Goal: Task Accomplishment & Management: Manage account settings

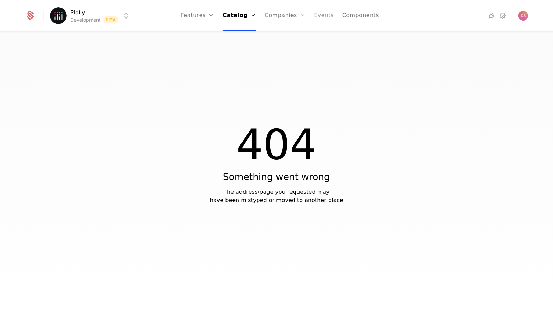
click at [316, 14] on link "Events" at bounding box center [324, 15] width 20 height 31
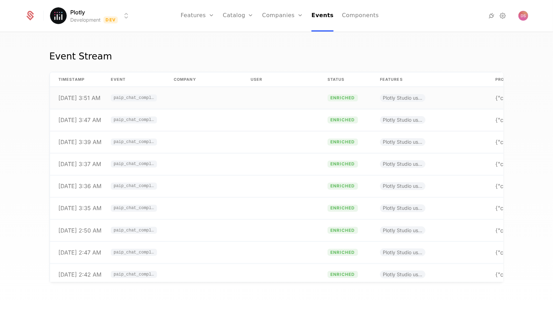
click at [174, 98] on td at bounding box center [203, 98] width 77 height 22
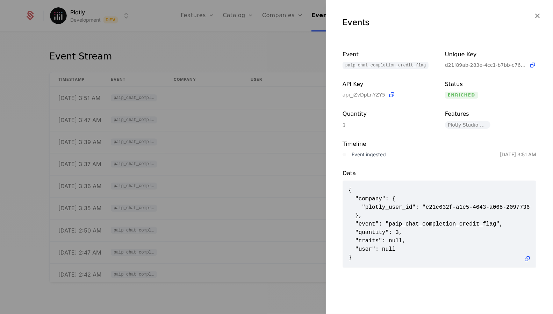
click at [274, 98] on div at bounding box center [276, 157] width 553 height 314
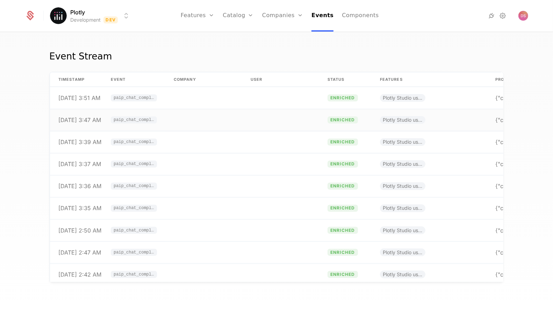
click at [209, 121] on td at bounding box center [203, 120] width 77 height 22
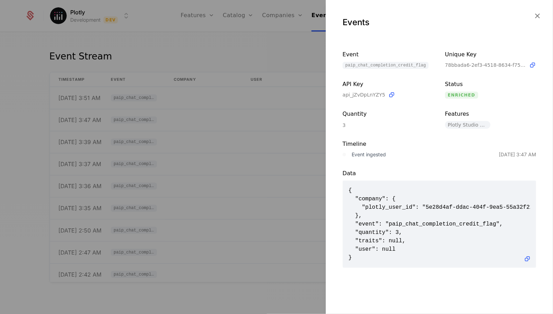
click at [265, 143] on div at bounding box center [276, 157] width 553 height 314
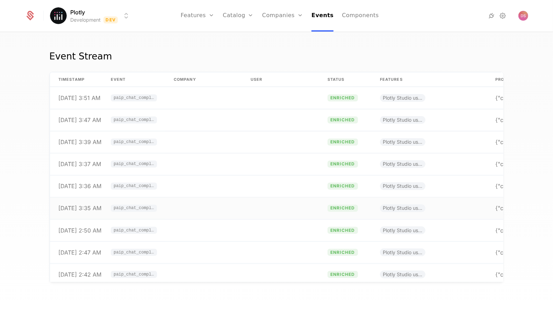
click at [293, 202] on td at bounding box center [280, 208] width 77 height 22
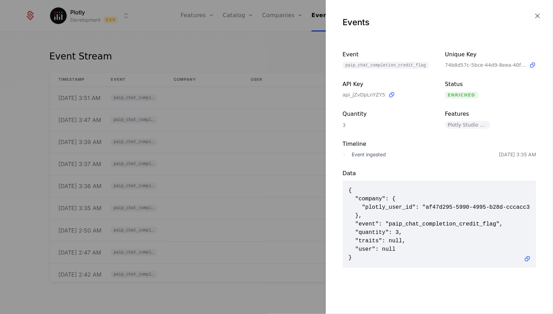
click at [263, 263] on div at bounding box center [276, 157] width 553 height 314
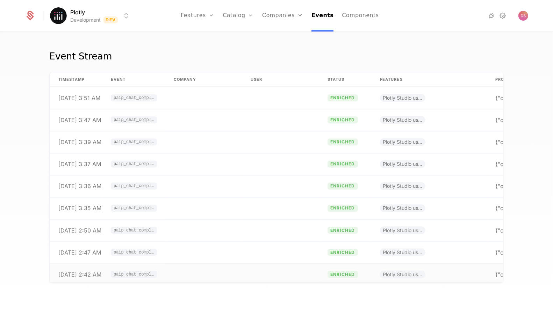
click at [257, 276] on td at bounding box center [280, 275] width 77 height 22
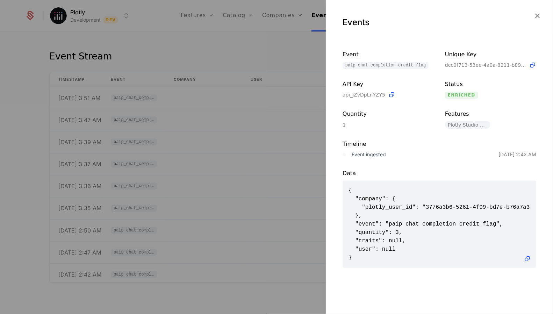
click at [252, 179] on div at bounding box center [276, 157] width 553 height 314
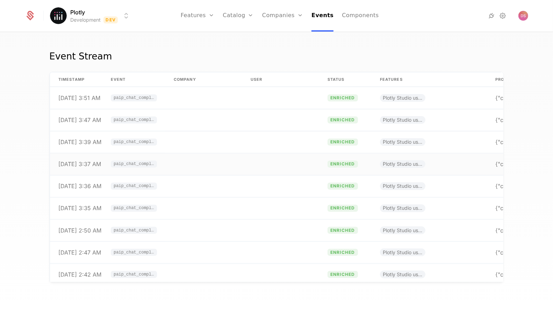
click at [248, 157] on td at bounding box center [280, 164] width 77 height 22
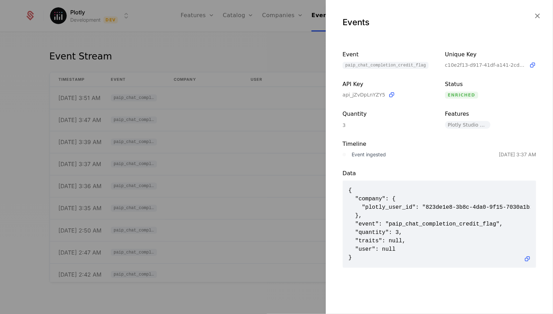
click at [235, 129] on div at bounding box center [276, 157] width 553 height 314
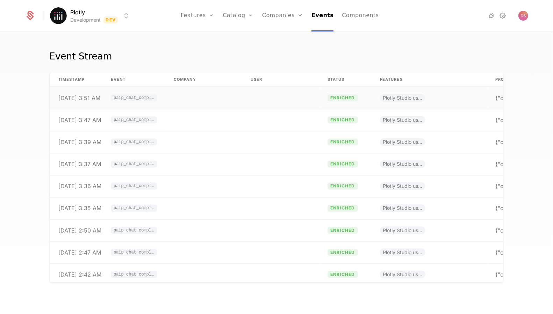
click at [235, 88] on td at bounding box center [203, 98] width 77 height 22
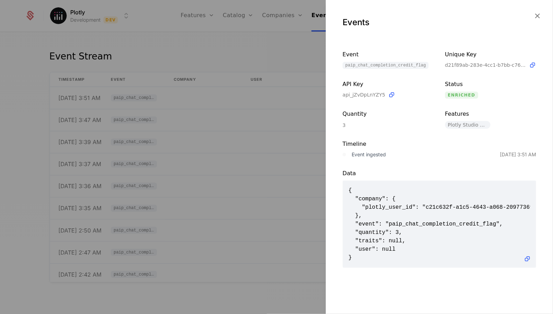
click at [269, 199] on div at bounding box center [276, 157] width 553 height 314
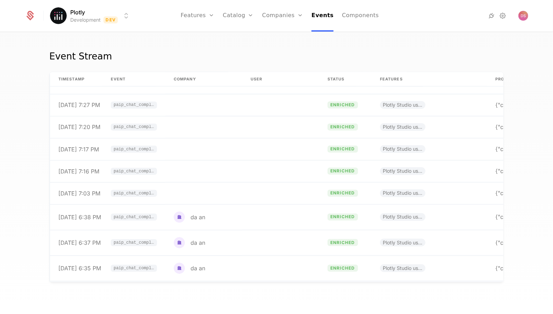
scroll to position [985, 0]
click at [205, 192] on td at bounding box center [203, 193] width 77 height 22
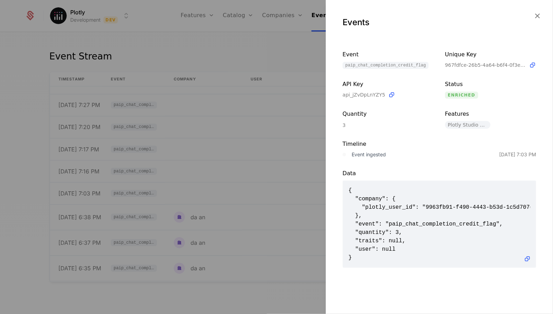
click at [237, 212] on div at bounding box center [276, 157] width 553 height 314
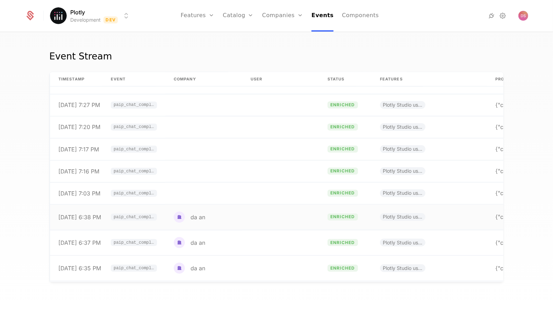
click at [236, 216] on td "da an" at bounding box center [203, 217] width 77 height 26
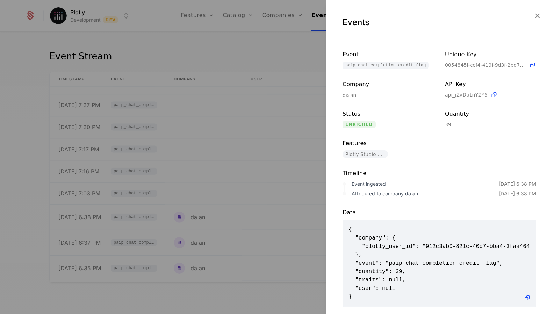
click at [261, 170] on div at bounding box center [276, 157] width 553 height 314
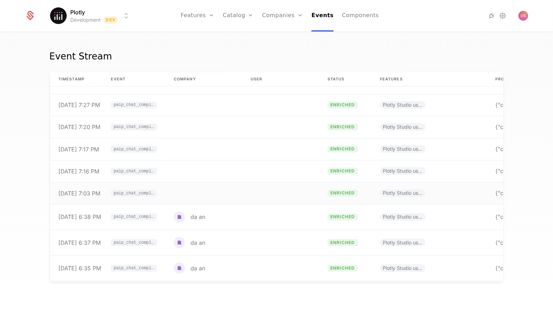
click at [246, 182] on td at bounding box center [280, 193] width 77 height 22
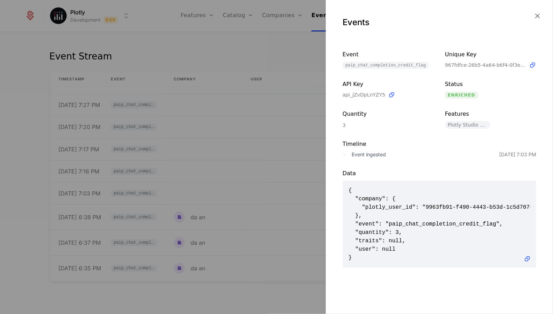
click at [240, 148] on div at bounding box center [276, 157] width 553 height 314
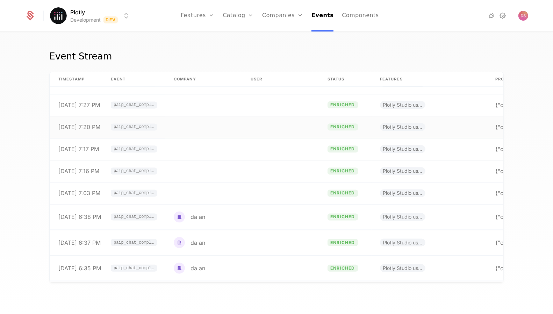
click at [249, 125] on td at bounding box center [280, 127] width 77 height 22
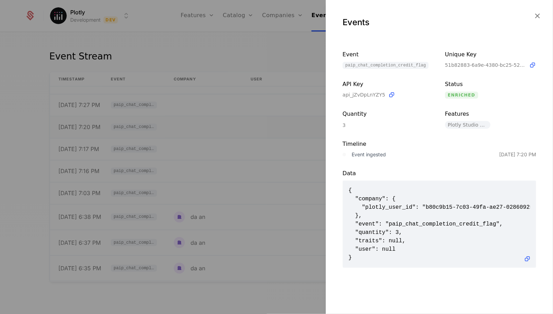
click at [249, 125] on div at bounding box center [276, 157] width 553 height 314
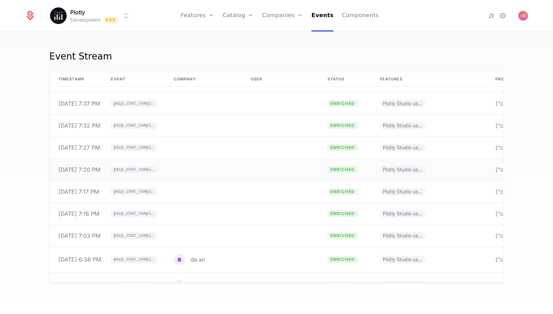
scroll to position [922, 0]
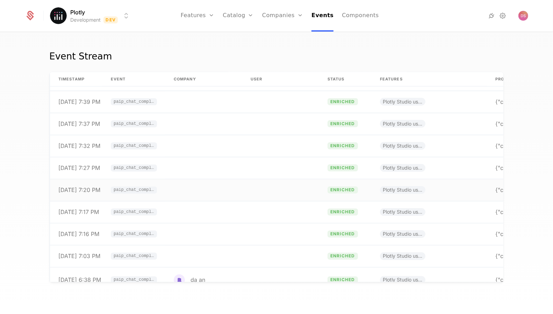
click at [249, 125] on td at bounding box center [280, 124] width 77 height 22
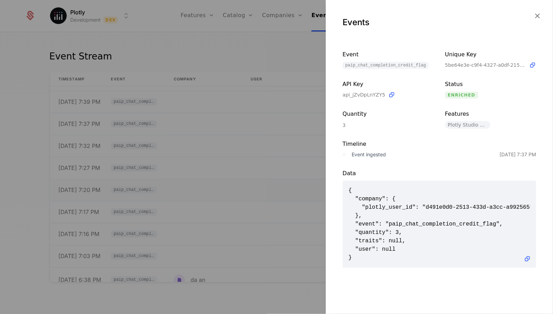
click at [249, 125] on div at bounding box center [276, 157] width 553 height 314
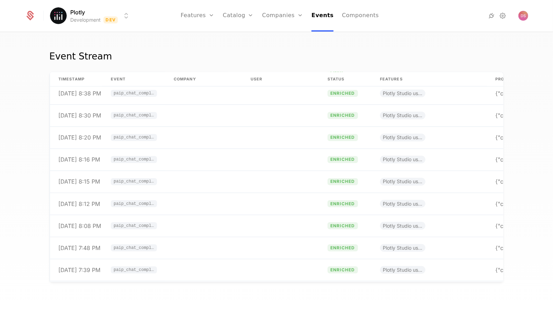
scroll to position [693, 0]
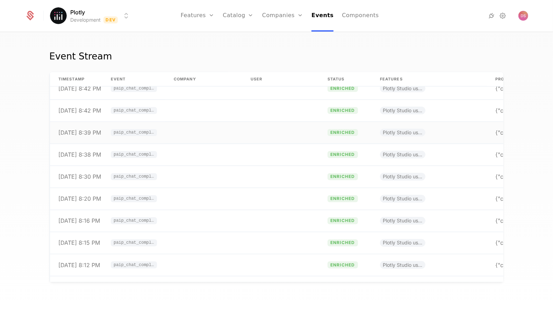
click at [249, 124] on td at bounding box center [280, 133] width 77 height 22
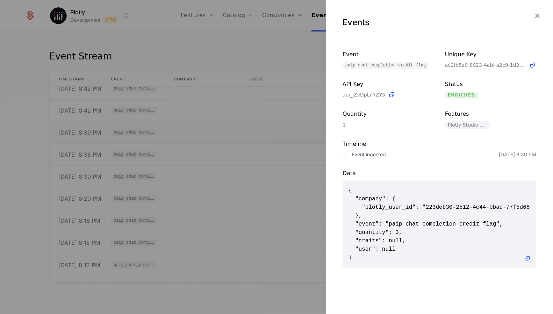
click at [249, 124] on div at bounding box center [276, 157] width 553 height 314
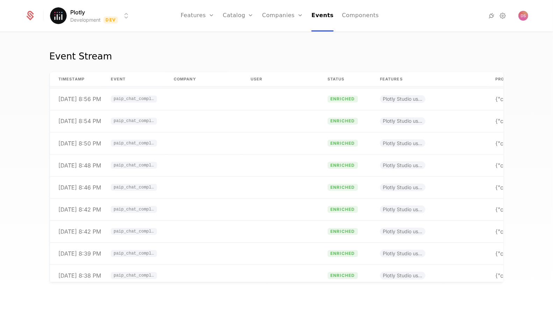
scroll to position [533, 0]
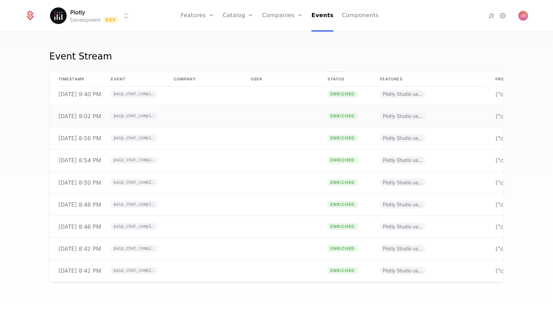
click at [249, 122] on td at bounding box center [280, 117] width 77 height 22
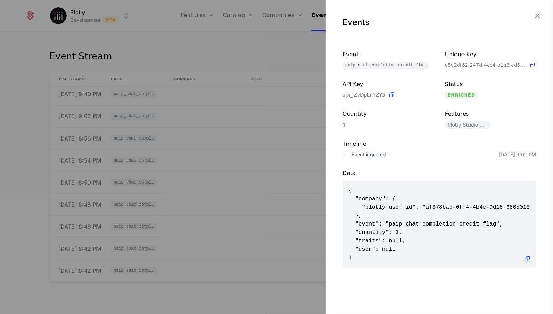
click at [241, 148] on div at bounding box center [276, 157] width 553 height 314
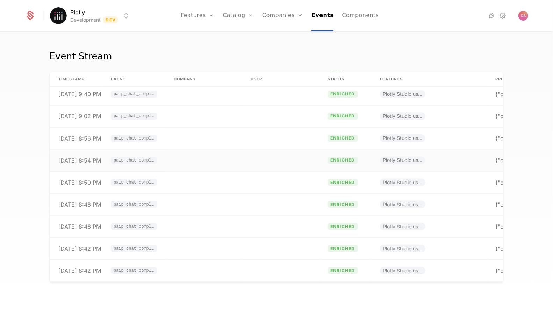
click at [241, 170] on td at bounding box center [203, 161] width 77 height 22
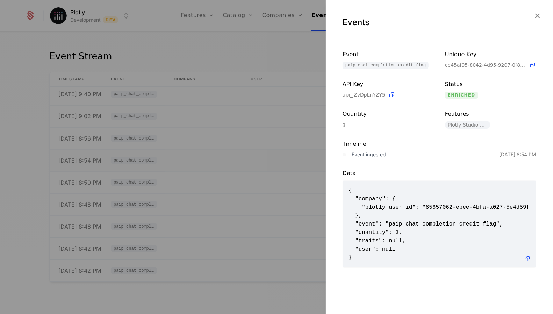
click at [241, 170] on div at bounding box center [276, 157] width 553 height 314
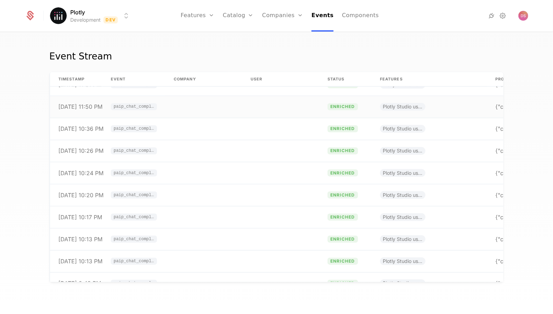
scroll to position [239, 0]
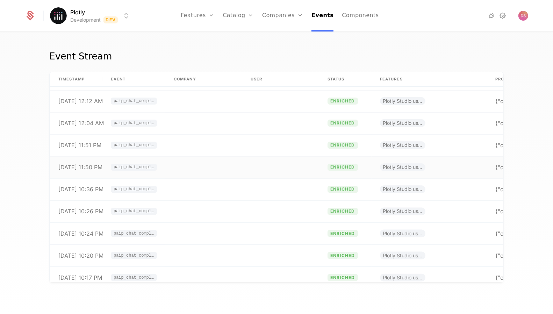
click at [241, 168] on td at bounding box center [203, 167] width 77 height 22
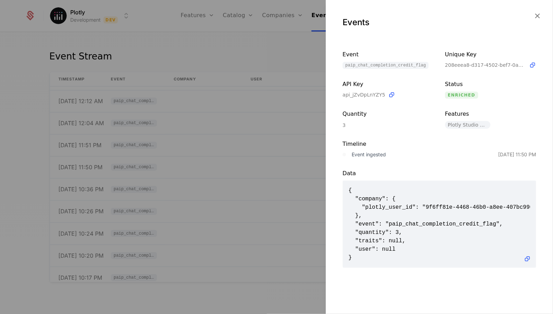
click at [240, 120] on div at bounding box center [276, 157] width 553 height 314
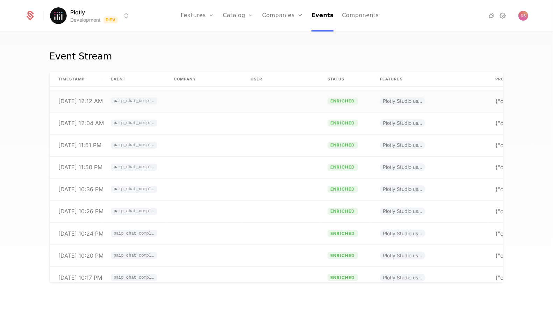
click at [241, 105] on td at bounding box center [203, 101] width 77 height 22
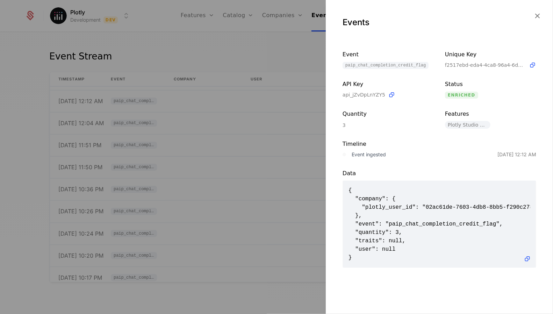
click at [241, 104] on div at bounding box center [276, 157] width 553 height 314
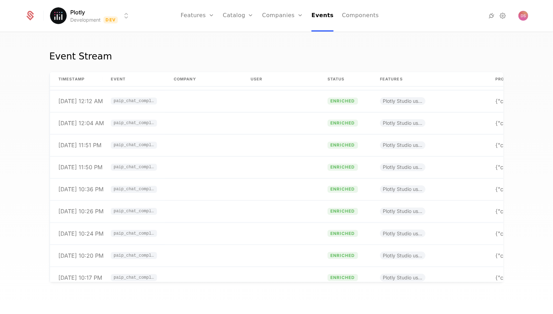
scroll to position [0, 0]
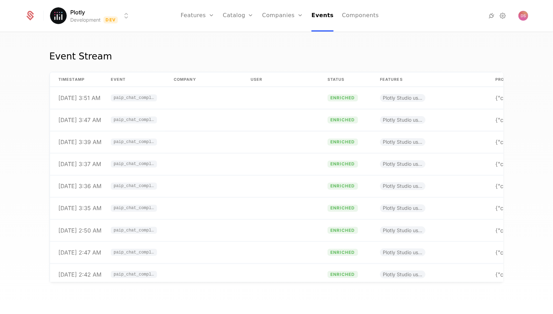
click at [241, 104] on td at bounding box center [203, 98] width 77 height 22
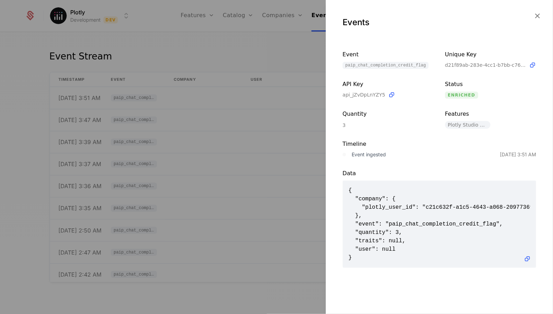
click at [223, 140] on div at bounding box center [276, 157] width 553 height 314
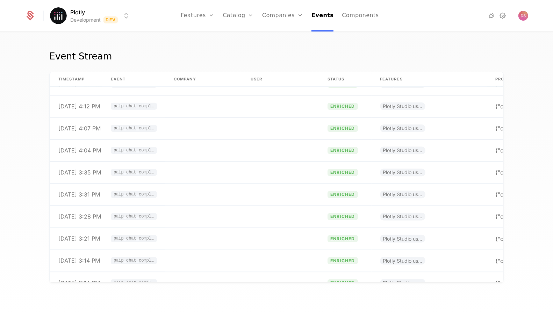
scroll to position [2172, 0]
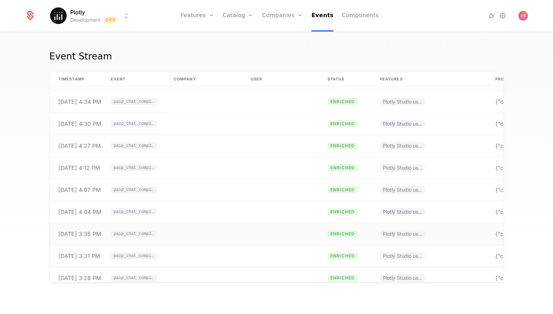
click at [244, 229] on td at bounding box center [280, 234] width 77 height 22
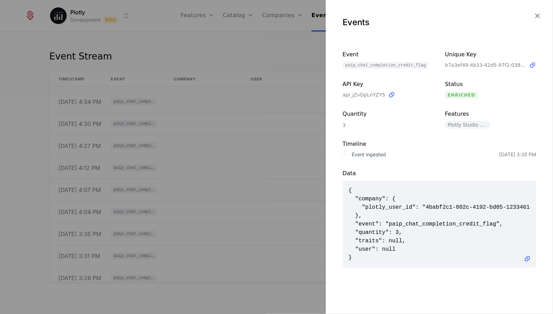
click at [262, 166] on div at bounding box center [276, 157] width 553 height 314
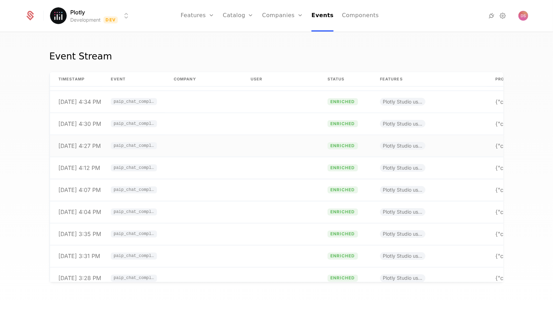
click at [263, 153] on td at bounding box center [280, 146] width 77 height 22
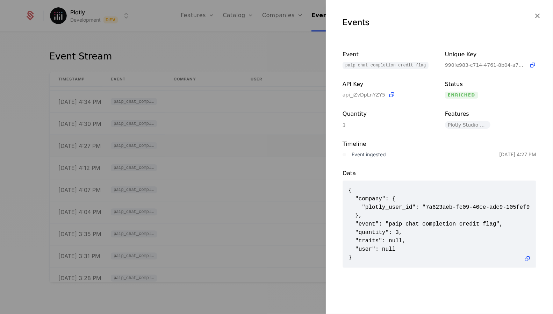
click at [263, 153] on div at bounding box center [276, 157] width 553 height 314
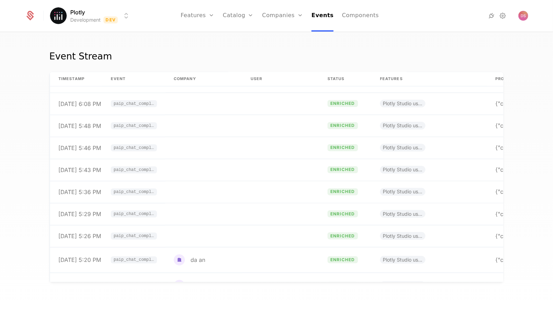
scroll to position [1200, 0]
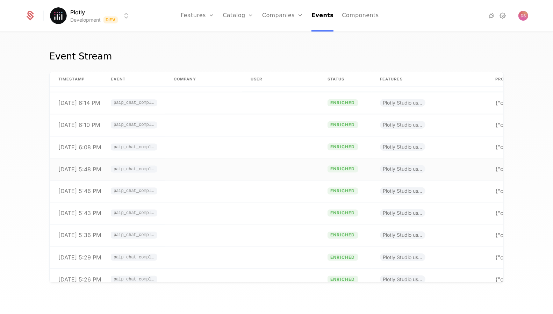
click at [251, 171] on td at bounding box center [280, 169] width 77 height 22
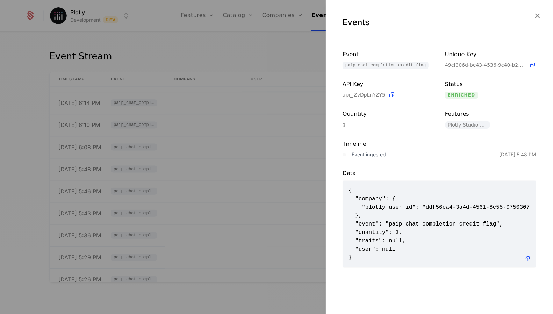
click at [257, 135] on div at bounding box center [276, 157] width 553 height 314
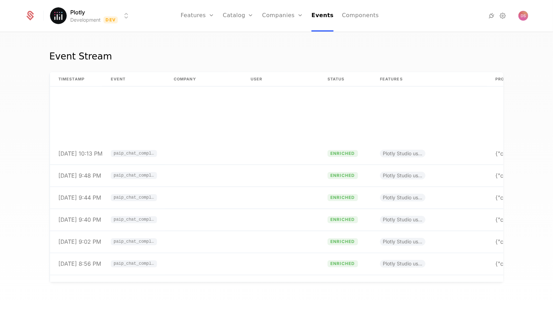
scroll to position [330, 0]
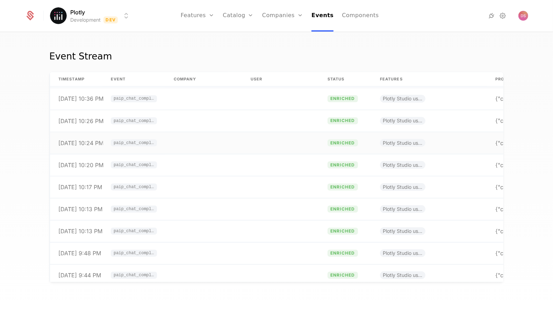
click at [257, 142] on td at bounding box center [280, 143] width 77 height 22
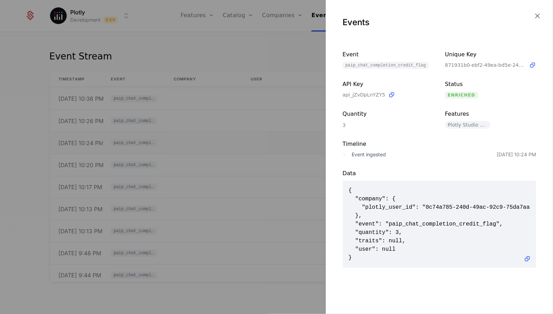
click at [257, 141] on div at bounding box center [276, 157] width 553 height 314
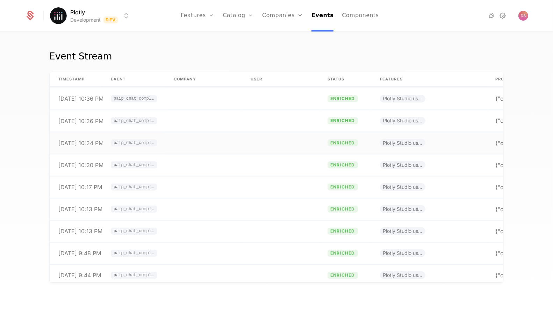
scroll to position [0, 0]
click at [252, 98] on td at bounding box center [280, 98] width 77 height 22
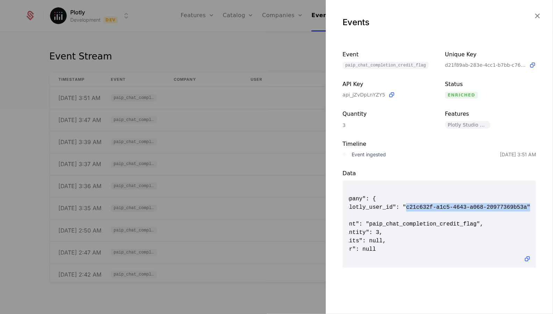
scroll to position [0, 0]
drag, startPoint x: 425, startPoint y: 205, endPoint x: 527, endPoint y: 208, distance: 102.1
click at [527, 208] on span "{ "company": { "plotly_user_id": "c21c632f-a1c5-4643-a068-20977369b53a" }, "eve…" at bounding box center [439, 224] width 182 height 76
copy span "c21c632f-a1c5-4643-a068-20977369b53a"
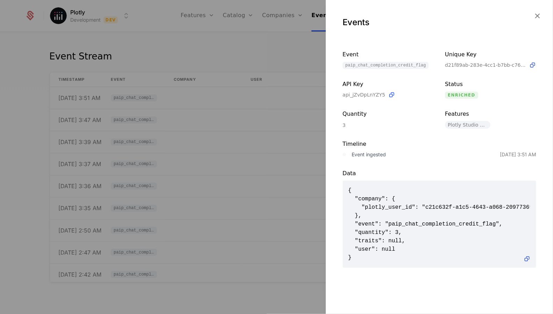
click at [382, 199] on span "{ "company": { "plotly_user_id": "c21c632f-a1c5-4643-a068-20977369b53a" }, "eve…" at bounding box center [439, 224] width 182 height 76
click at [382, 206] on span "{ "company": { "plotly_user_id": "c21c632f-a1c5-4643-a068-20977369b53a" }, "eve…" at bounding box center [439, 224] width 182 height 76
copy span "plotly_user_id"
click at [259, 191] on div at bounding box center [276, 157] width 553 height 314
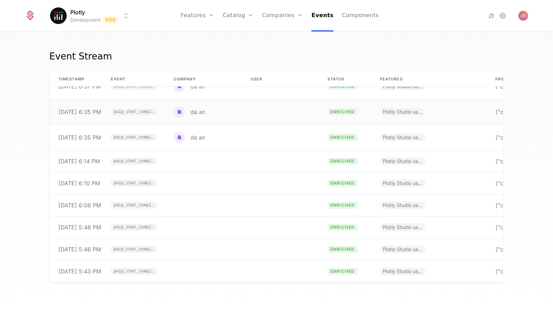
scroll to position [1109, 0]
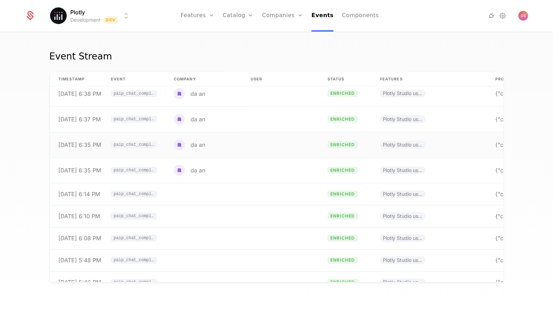
click at [252, 156] on td at bounding box center [280, 145] width 77 height 26
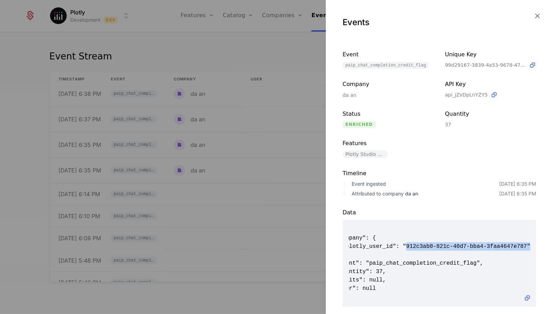
scroll to position [0, 0]
drag, startPoint x: 425, startPoint y: 247, endPoint x: 528, endPoint y: 248, distance: 102.8
click at [528, 248] on span "{ "company": { "plotly_user_id": "912c3ab0-821c-40d7-bba4-3faa4647e787" }, "eve…" at bounding box center [439, 263] width 182 height 76
copy span "912c3ab0-821c-40d7-bba4-3faa4647e787"
click at [167, 99] on div at bounding box center [276, 157] width 553 height 314
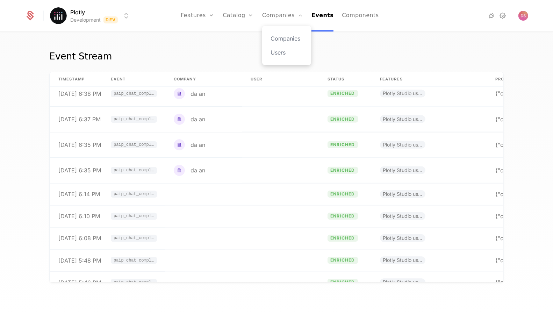
click at [288, 31] on div "Companies Users" at bounding box center [286, 45] width 49 height 39
click at [285, 37] on link "Companies" at bounding box center [287, 38] width 32 height 8
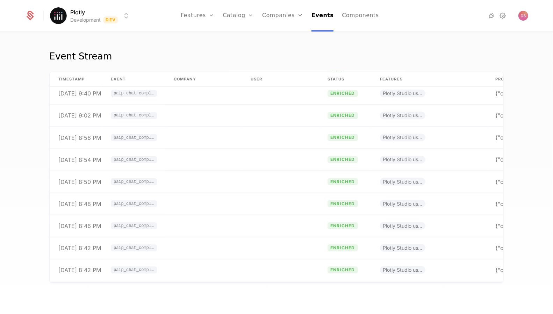
scroll to position [498, 0]
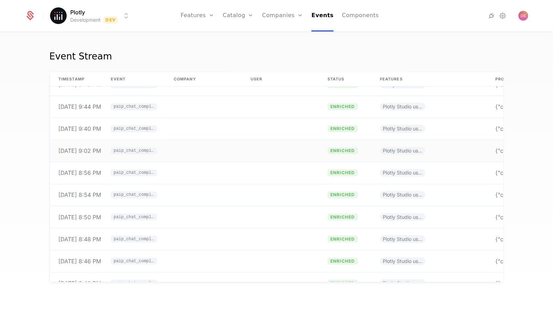
click at [240, 158] on td at bounding box center [203, 151] width 77 height 22
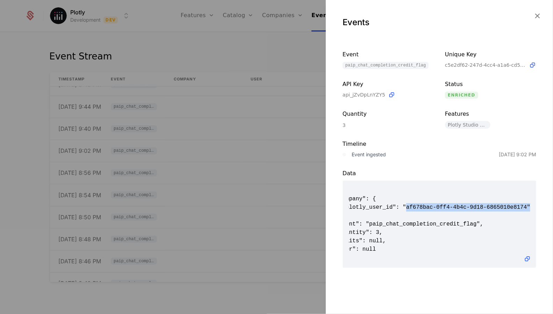
scroll to position [0, 0]
drag, startPoint x: 425, startPoint y: 208, endPoint x: 527, endPoint y: 206, distance: 101.7
click at [527, 206] on span "{ "company": { "plotly_user_id": "af678bac-0ff4-4b4c-9d18-6865010e8174" }, "eve…" at bounding box center [439, 224] width 182 height 76
copy span "af678bac-0ff4-4b4c-9d18-6865010e8174"
click at [212, 171] on div at bounding box center [276, 157] width 553 height 314
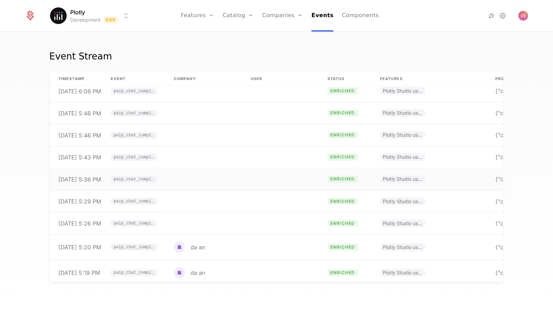
scroll to position [1187, 0]
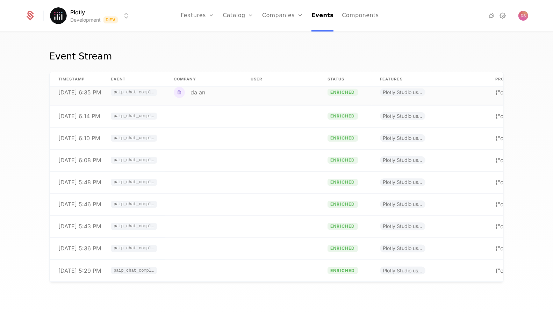
click at [229, 96] on td "da an" at bounding box center [203, 93] width 77 height 26
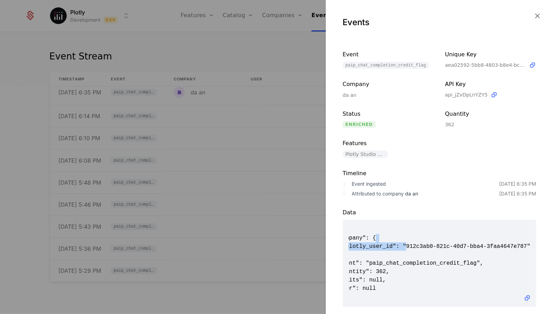
scroll to position [0, 0]
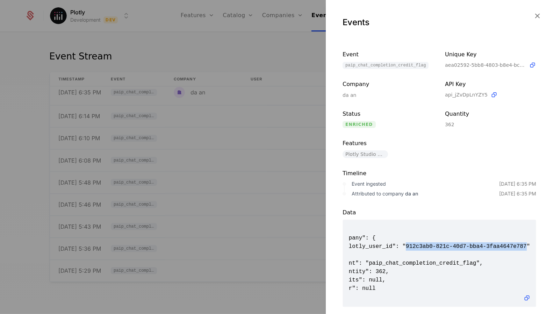
drag, startPoint x: 426, startPoint y: 246, endPoint x: 528, endPoint y: 246, distance: 102.1
click at [528, 246] on span "{ "company": { "plotly_user_id": "912c3ab0-821c-40d7-bba4-3faa4647e787" }, "eve…" at bounding box center [439, 263] width 182 height 76
copy span "912c3ab0-821c-40d7-bba4-3faa4647e787"
click at [245, 149] on div at bounding box center [276, 157] width 553 height 314
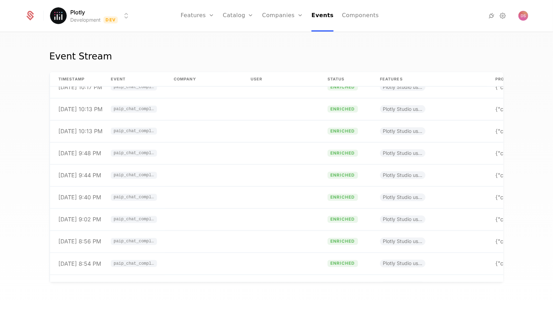
scroll to position [425, 0]
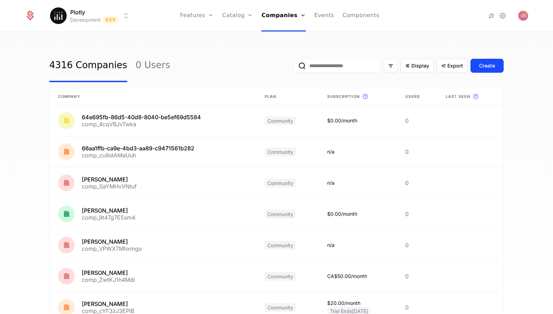
click at [352, 62] on input "email" at bounding box center [337, 66] width 87 height 14
paste input "**********"
click at [289, 67] on button "submit" at bounding box center [289, 67] width 0 height 0
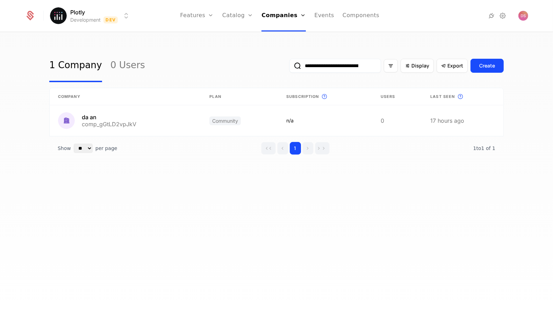
click at [340, 59] on input "**********" at bounding box center [335, 66] width 92 height 14
paste input "email"
click at [289, 67] on button "submit" at bounding box center [289, 67] width 0 height 0
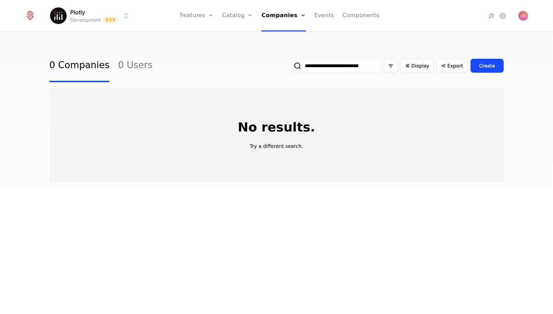
click at [330, 64] on input "**********" at bounding box center [335, 66] width 92 height 14
paste input "email"
click at [289, 67] on button "submit" at bounding box center [289, 67] width 0 height 0
click at [373, 62] on input "**********" at bounding box center [335, 66] width 92 height 14
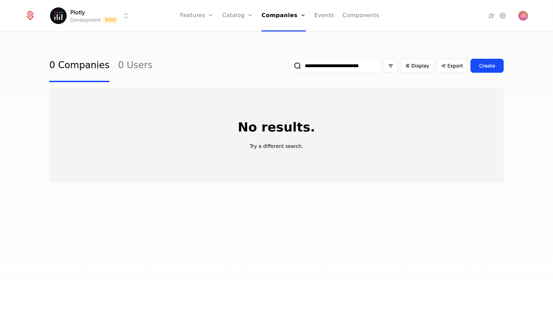
paste input "email"
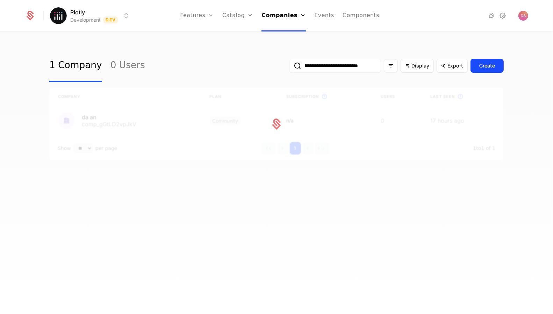
click at [289, 67] on button "submit" at bounding box center [289, 67] width 0 height 0
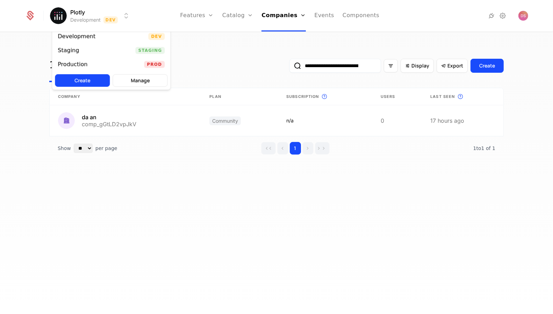
click at [110, 18] on html "**********" at bounding box center [276, 157] width 553 height 314
click at [119, 47] on div "Staging Staging" at bounding box center [111, 50] width 118 height 14
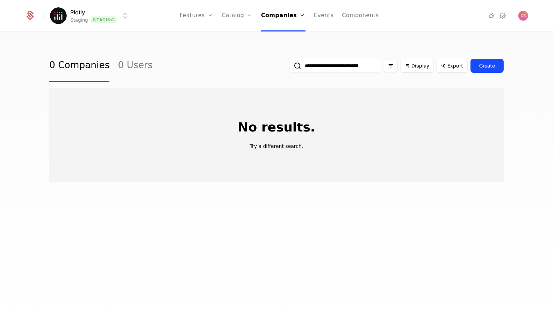
click at [364, 61] on input "**********" at bounding box center [335, 66] width 92 height 14
paste input "email"
click at [289, 67] on button "submit" at bounding box center [289, 67] width 0 height 0
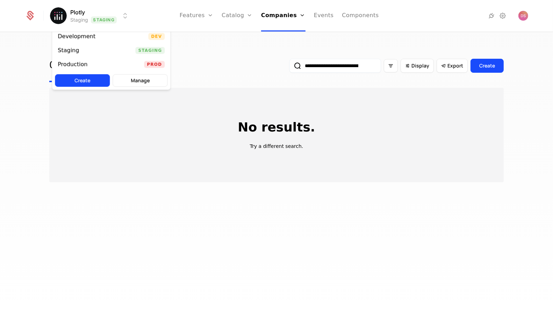
click at [110, 12] on html "**********" at bounding box center [276, 157] width 553 height 314
click at [113, 62] on div "Production Prod" at bounding box center [111, 64] width 118 height 14
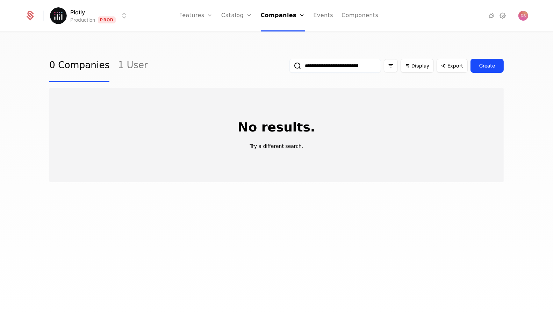
click at [326, 65] on input "**********" at bounding box center [335, 66] width 92 height 14
paste input "email"
click at [289, 67] on button "submit" at bounding box center [289, 67] width 0 height 0
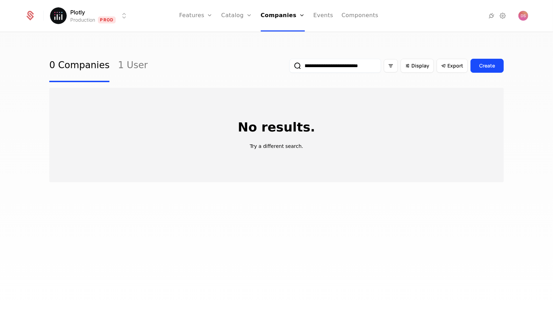
scroll to position [0, 46]
type input "**********"
click at [289, 67] on button "submit" at bounding box center [289, 67] width 0 height 0
click at [93, 10] on html "**********" at bounding box center [276, 157] width 553 height 314
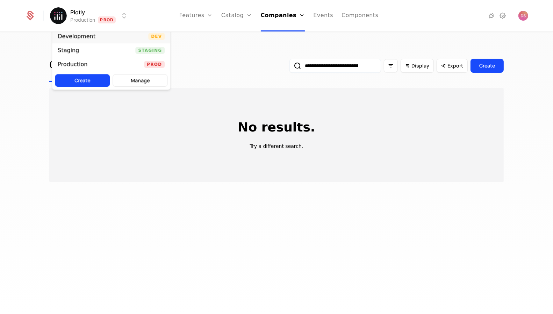
click at [93, 38] on div "Development" at bounding box center [79, 36] width 43 height 7
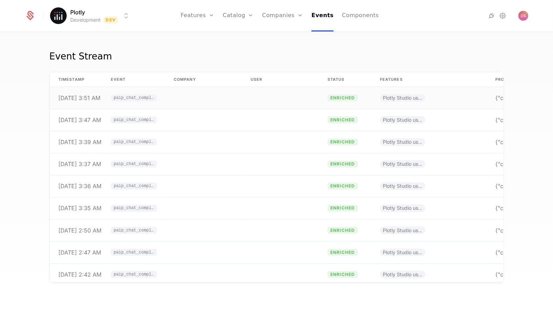
click at [302, 96] on td at bounding box center [280, 98] width 77 height 22
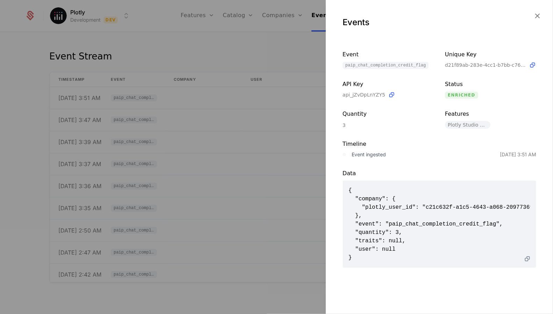
click at [529, 257] on icon at bounding box center [527, 258] width 7 height 7
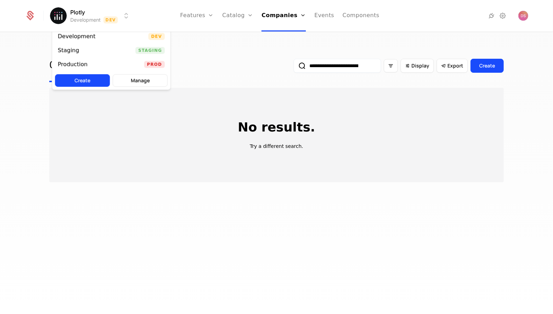
click at [88, 16] on html "**********" at bounding box center [276, 157] width 553 height 314
click at [130, 51] on div "Staging Staging" at bounding box center [111, 50] width 118 height 14
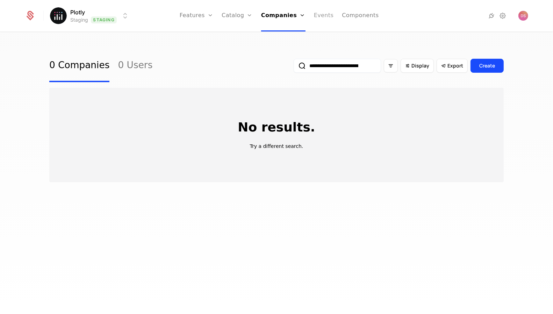
click at [322, 13] on link "Events" at bounding box center [324, 15] width 20 height 31
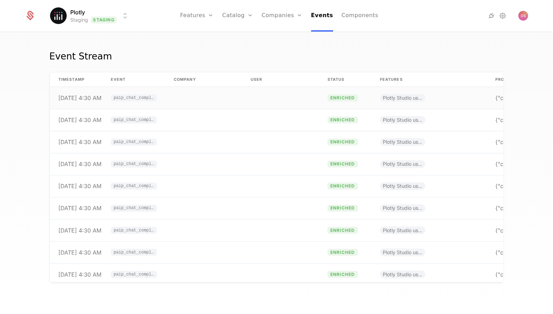
click at [254, 96] on td at bounding box center [280, 98] width 77 height 22
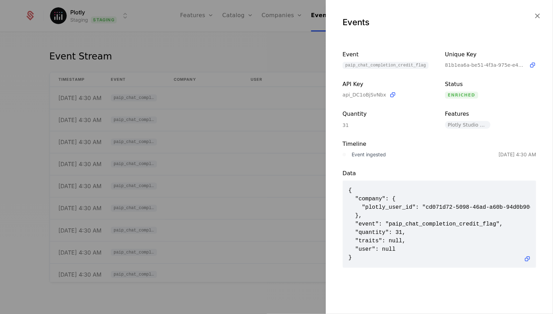
click at [252, 146] on div at bounding box center [276, 157] width 553 height 314
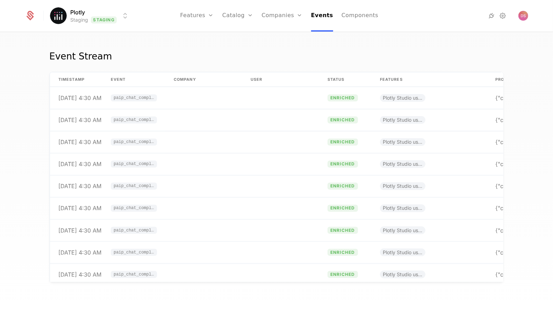
click at [102, 4] on div "Plotly Staging Staging Features Features Flags Catalog Plans Add Ons Configurat…" at bounding box center [276, 15] width 503 height 31
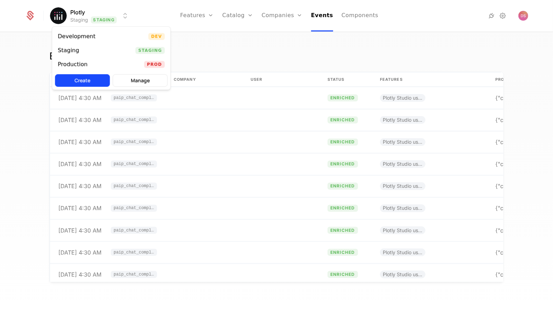
click at [102, 15] on html "Plotly Staging Staging Features Features Flags Catalog Plans Add Ons Configurat…" at bounding box center [276, 157] width 553 height 314
click at [100, 70] on div "Production Prod" at bounding box center [111, 64] width 118 height 14
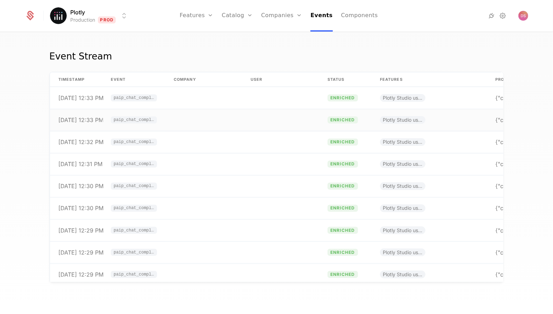
click at [253, 114] on td at bounding box center [280, 120] width 77 height 22
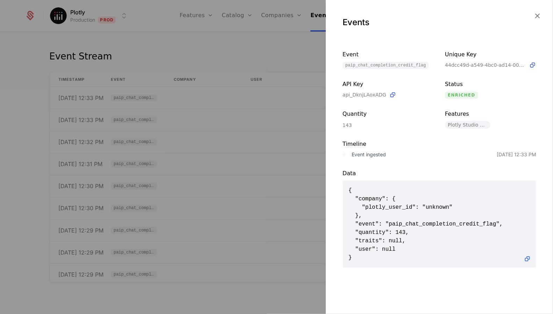
click at [269, 121] on div at bounding box center [276, 157] width 553 height 314
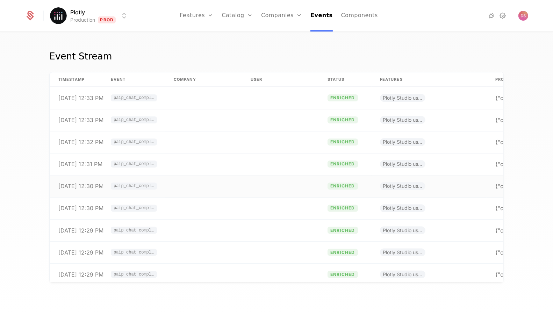
click at [269, 192] on td at bounding box center [280, 186] width 77 height 22
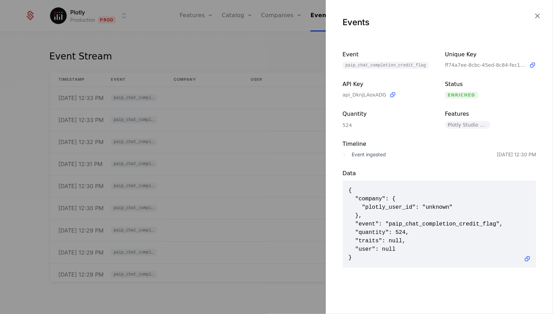
click at [267, 211] on div at bounding box center [276, 157] width 553 height 314
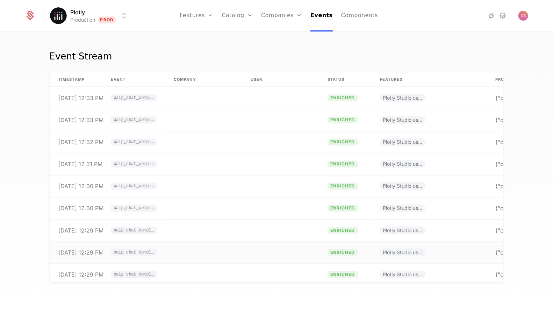
click at [273, 244] on td at bounding box center [280, 253] width 77 height 22
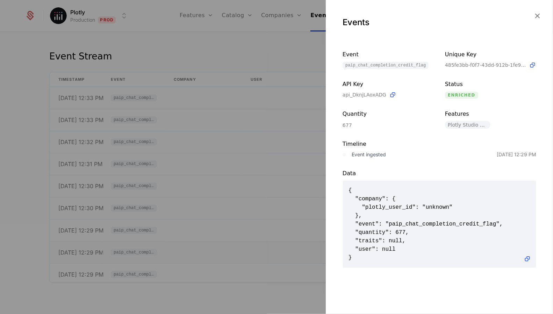
click at [273, 244] on div at bounding box center [276, 157] width 553 height 314
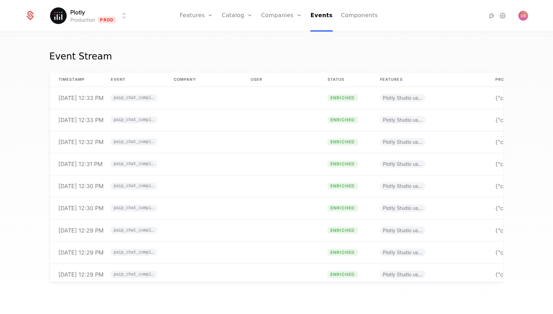
click at [103, 16] on html "Plotly Production Prod Features Features Flags Catalog Plans Add Ons Configurat…" at bounding box center [276, 157] width 553 height 314
click at [257, 144] on html "Plotly Production Prod Features Features Flags Catalog Plans Add Ons Configurat…" at bounding box center [276, 157] width 553 height 314
click at [247, 122] on td at bounding box center [280, 120] width 77 height 22
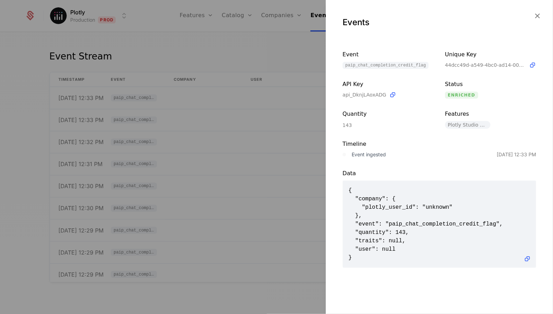
click at [440, 209] on span "{ "company": { "plotly_user_id": "unknown" }, "event": "paip_chat_completion_cr…" at bounding box center [439, 224] width 182 height 76
click at [224, 111] on div at bounding box center [276, 157] width 553 height 314
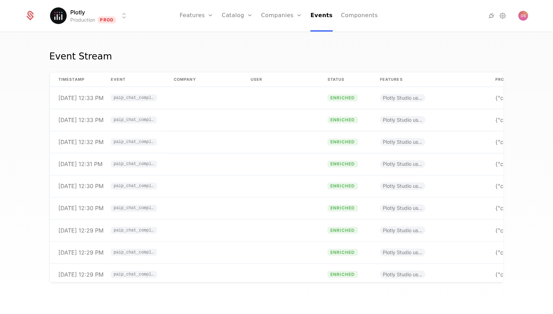
click at [94, 15] on html "Plotly Production Prod Features Features Flags Catalog Plans Add Ons Configurat…" at bounding box center [276, 157] width 553 height 314
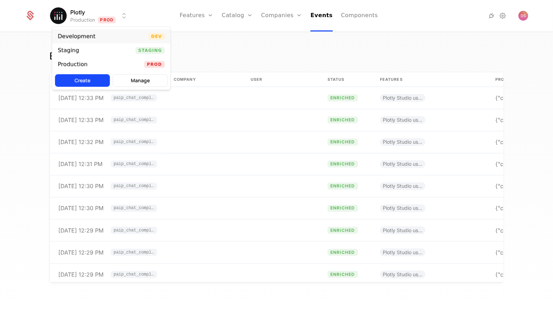
click at [114, 38] on div "Development Dev" at bounding box center [111, 36] width 118 height 14
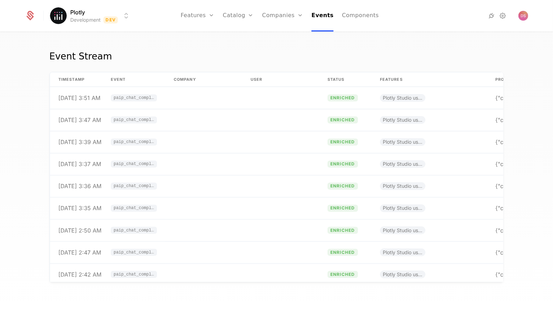
click at [244, 122] on td at bounding box center [280, 120] width 77 height 22
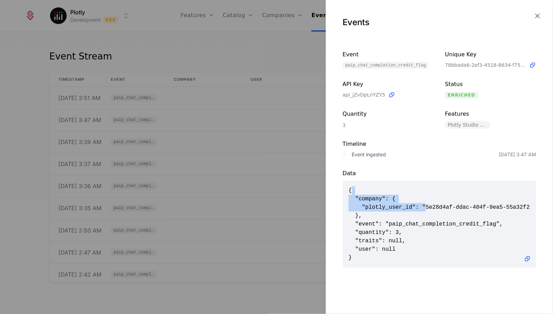
drag, startPoint x: 426, startPoint y: 206, endPoint x: 378, endPoint y: 192, distance: 50.5
click at [378, 192] on span "{ "company": { "plotly_user_id": "5e28d4af-ddac-404f-9ea5-55a32f22b944" }, "eve…" at bounding box center [439, 224] width 182 height 76
click at [381, 206] on span "{ "company": { "plotly_user_id": "5e28d4af-ddac-404f-9ea5-55a32f22b944" }, "eve…" at bounding box center [439, 224] width 182 height 76
click at [389, 206] on span "{ "company": { "plotly_user_id": "5e28d4af-ddac-404f-9ea5-55a32f22b944" }, "eve…" at bounding box center [439, 224] width 182 height 76
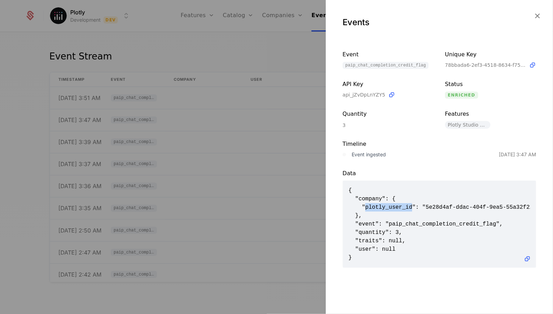
click at [389, 206] on span "{ "company": { "plotly_user_id": "5e28d4af-ddac-404f-9ea5-55a32f22b944" }, "eve…" at bounding box center [439, 224] width 182 height 76
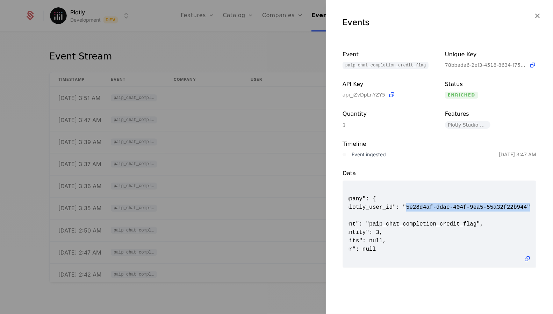
scroll to position [0, 0]
drag, startPoint x: 425, startPoint y: 208, endPoint x: 526, endPoint y: 206, distance: 101.4
click at [526, 206] on span "{ "company": { "plotly_user_id": "5e28d4af-ddac-404f-9ea5-55a32f22b944" }, "eve…" at bounding box center [439, 224] width 182 height 76
click at [197, 151] on div at bounding box center [276, 157] width 553 height 314
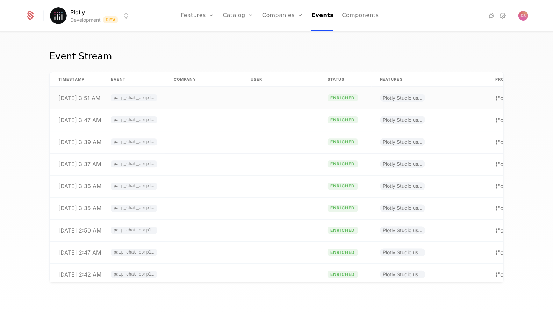
click at [225, 99] on td at bounding box center [203, 98] width 77 height 22
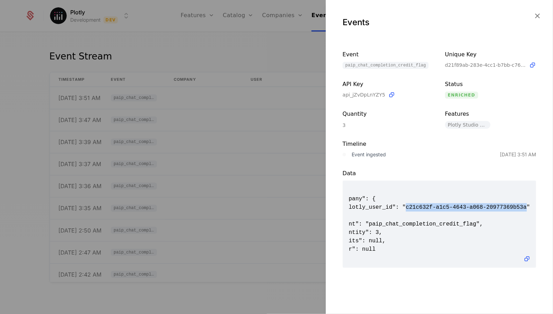
drag, startPoint x: 426, startPoint y: 206, endPoint x: 527, endPoint y: 207, distance: 100.3
click at [527, 208] on span "{ "company": { "plotly_user_id": "c21c632f-a1c5-4643-a068-20977369b53a" }, "eve…" at bounding box center [439, 224] width 182 height 76
click at [234, 99] on div at bounding box center [276, 157] width 553 height 314
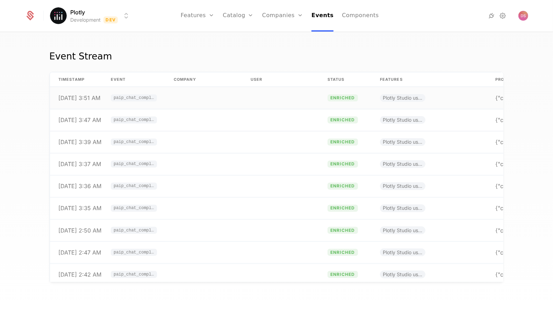
click at [222, 98] on td at bounding box center [203, 98] width 77 height 22
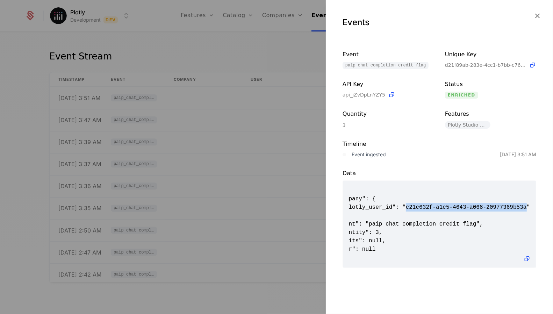
drag, startPoint x: 427, startPoint y: 205, endPoint x: 526, endPoint y: 207, distance: 98.9
click at [526, 207] on span "{ "company": { "plotly_user_id": "c21c632f-a1c5-4643-a068-20977369b53a" }, "eve…" at bounding box center [439, 224] width 182 height 76
copy span "c21c632f-a1c5-4643-a068-20977369b53a"
click at [318, 117] on div at bounding box center [276, 157] width 553 height 314
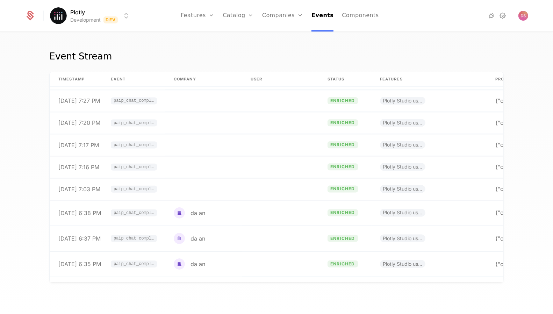
scroll to position [1002, 0]
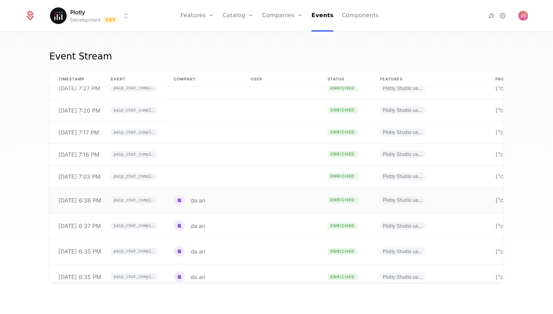
click at [249, 188] on td at bounding box center [280, 201] width 77 height 26
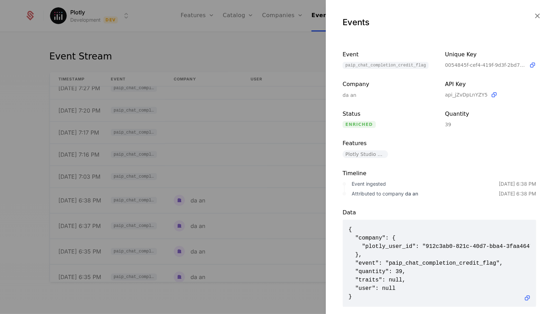
click at [287, 163] on div at bounding box center [276, 157] width 553 height 314
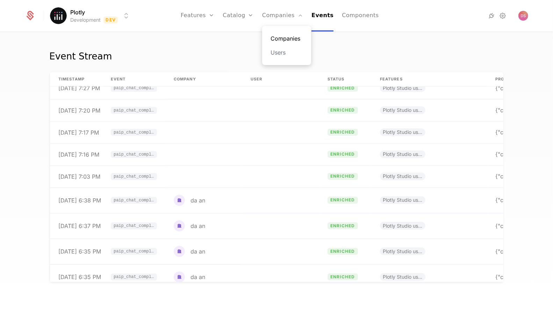
click at [288, 39] on link "Companies" at bounding box center [287, 38] width 32 height 8
click at [196, 223] on div "da an" at bounding box center [198, 226] width 15 height 6
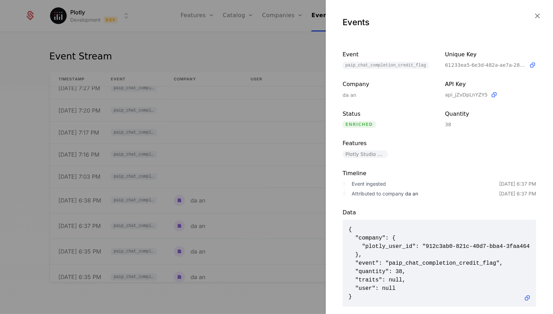
click at [197, 227] on div at bounding box center [276, 157] width 553 height 314
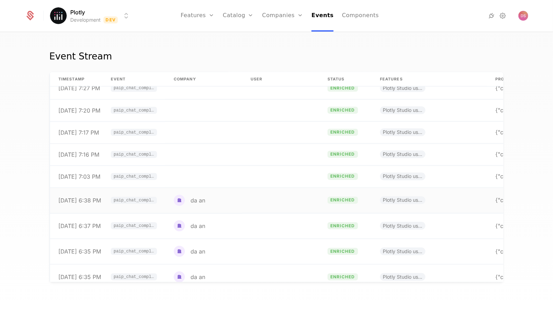
click at [172, 196] on td "da an" at bounding box center [203, 201] width 77 height 26
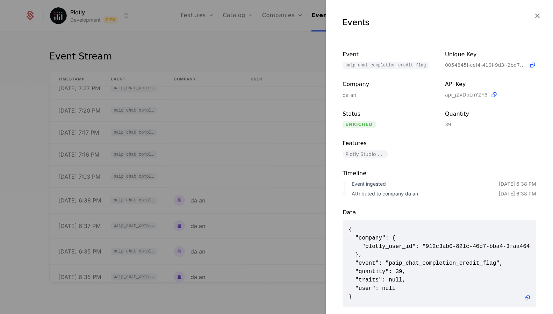
scroll to position [9, 0]
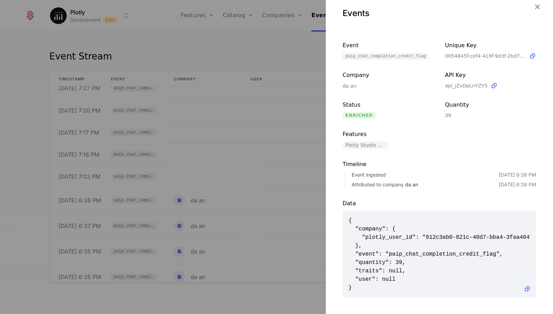
click at [207, 81] on div at bounding box center [276, 157] width 553 height 314
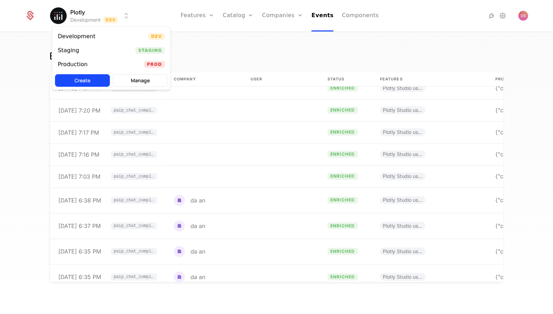
click at [103, 16] on html "Plotly Development Dev Features Features Flags Catalog Plans Add Ons Configurat…" at bounding box center [276, 157] width 553 height 314
click at [101, 64] on div "Production Prod" at bounding box center [111, 64] width 118 height 14
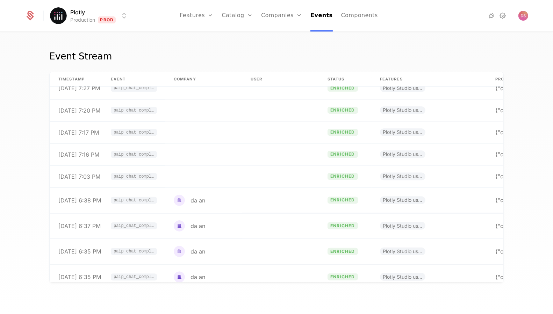
scroll to position [26, 0]
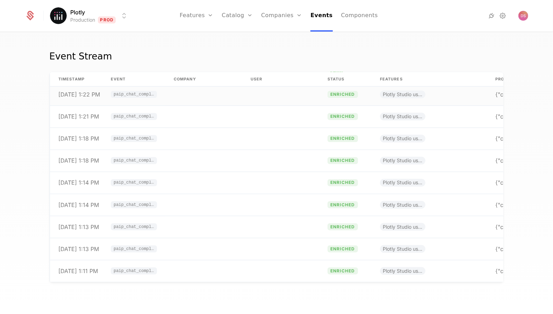
click at [290, 94] on td at bounding box center [280, 95] width 77 height 22
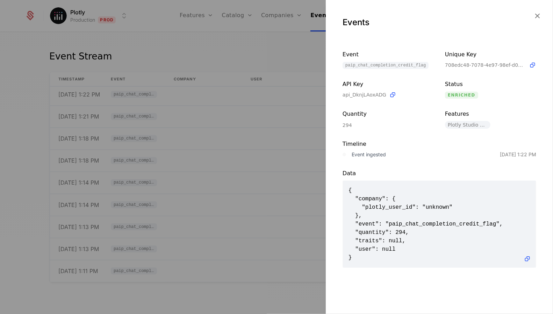
click at [280, 148] on div at bounding box center [276, 157] width 553 height 314
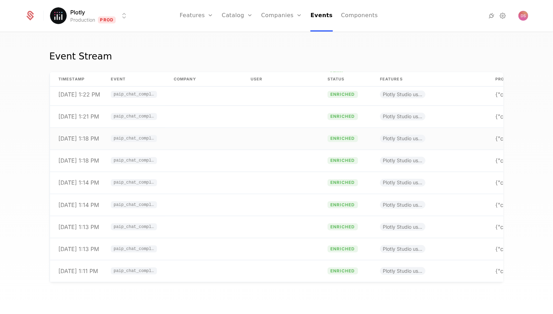
click at [279, 148] on td at bounding box center [280, 139] width 77 height 22
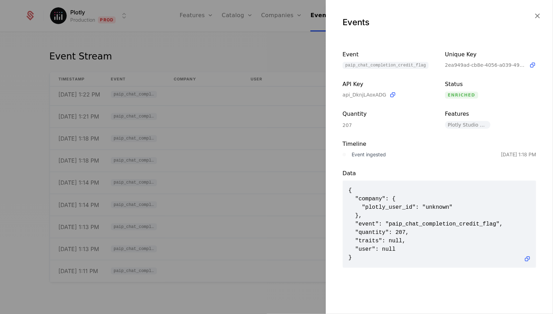
click at [257, 194] on div at bounding box center [276, 157] width 553 height 314
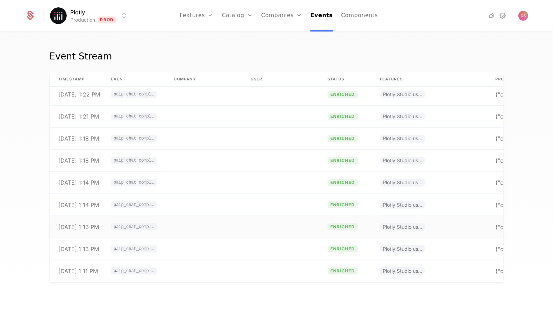
click at [258, 236] on td at bounding box center [280, 227] width 77 height 22
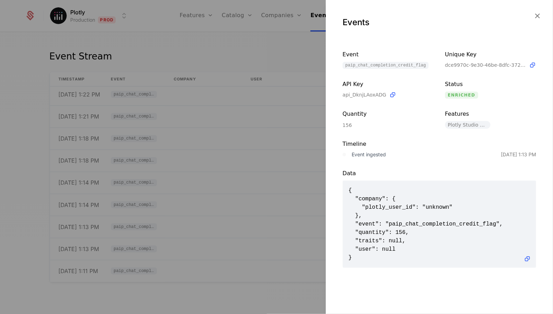
click at [254, 264] on div at bounding box center [276, 157] width 553 height 314
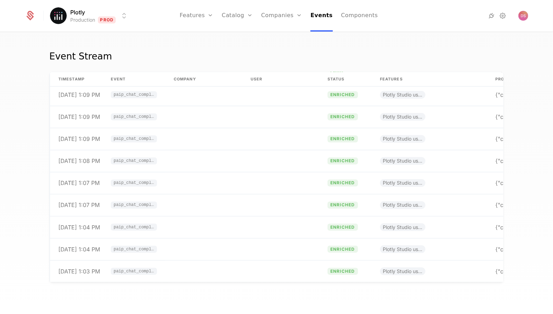
scroll to position [339, 0]
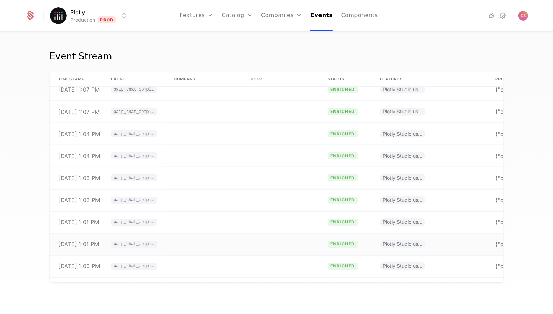
click at [253, 246] on td at bounding box center [280, 244] width 77 height 22
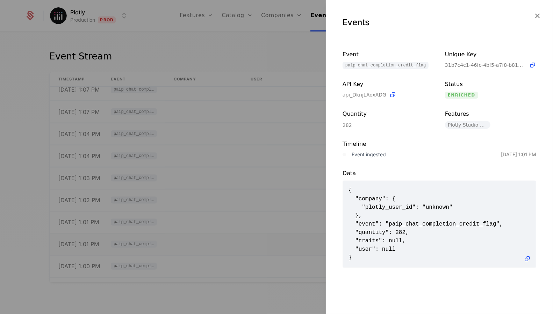
click at [253, 246] on div at bounding box center [276, 157] width 553 height 314
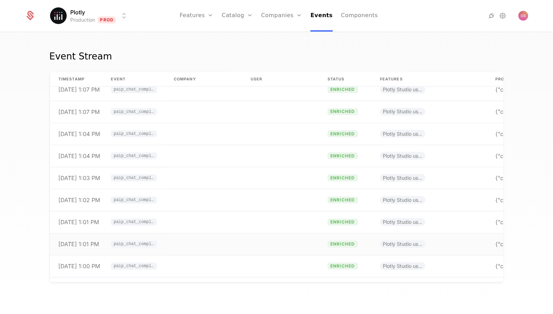
scroll to position [687, 0]
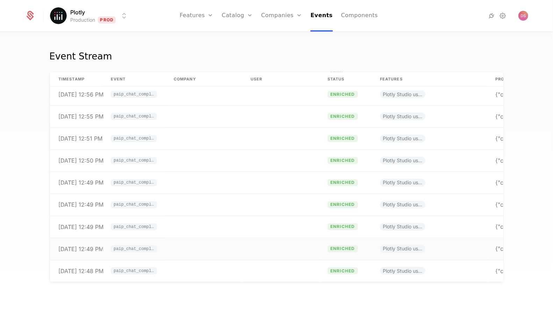
click at [256, 252] on td at bounding box center [280, 249] width 77 height 22
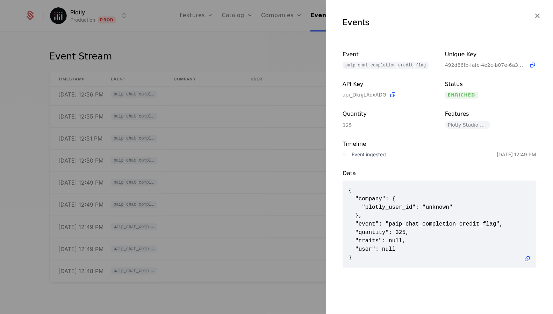
click at [260, 238] on div at bounding box center [276, 157] width 553 height 314
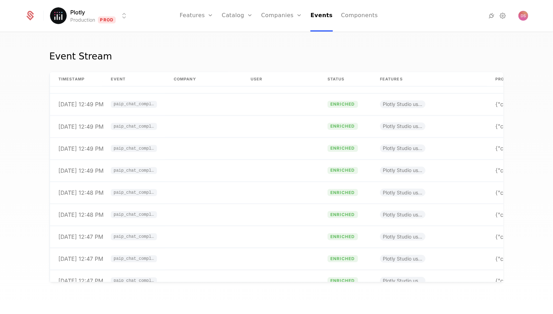
scroll to position [908, 0]
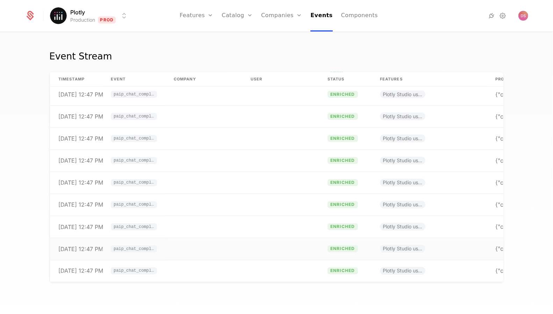
click at [260, 238] on td at bounding box center [280, 249] width 77 height 22
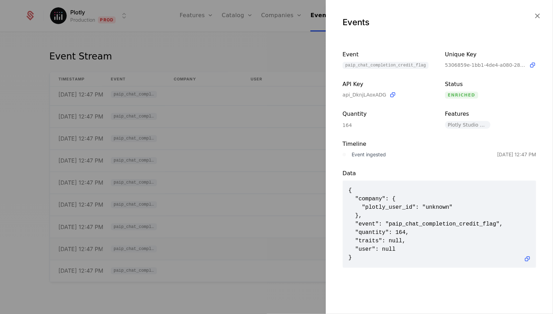
click at [260, 236] on div at bounding box center [276, 157] width 553 height 314
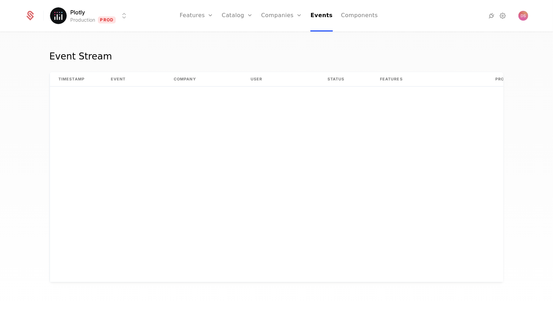
scroll to position [0, 0]
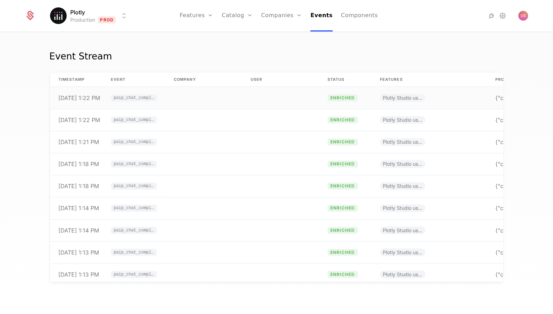
click at [265, 100] on td at bounding box center [280, 98] width 77 height 22
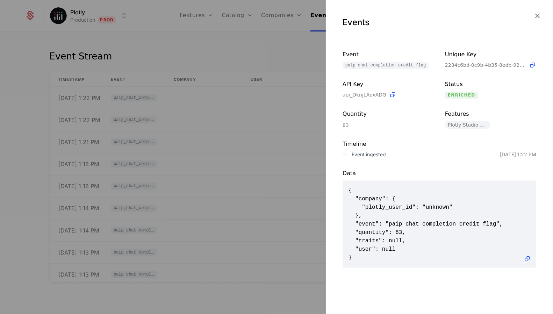
click at [272, 107] on div at bounding box center [276, 157] width 553 height 314
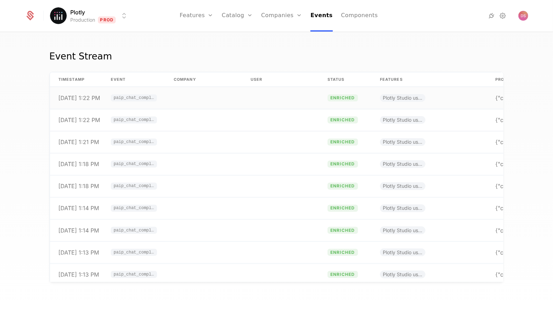
click at [273, 98] on td at bounding box center [280, 98] width 77 height 22
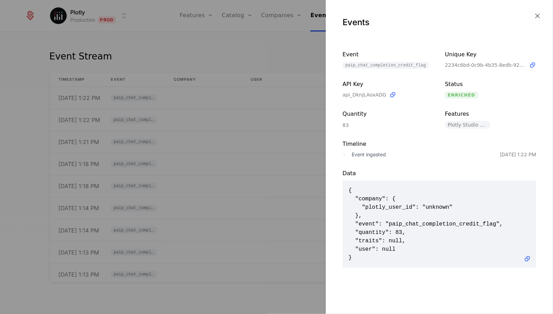
click at [290, 135] on div at bounding box center [276, 157] width 553 height 314
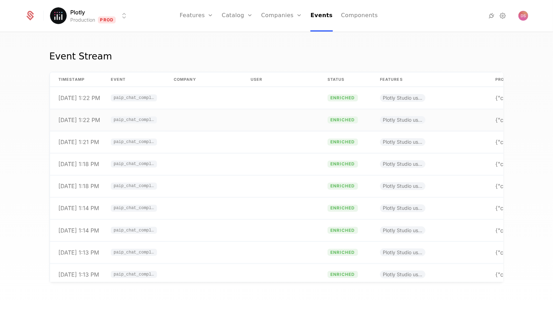
click at [283, 113] on td at bounding box center [280, 120] width 77 height 22
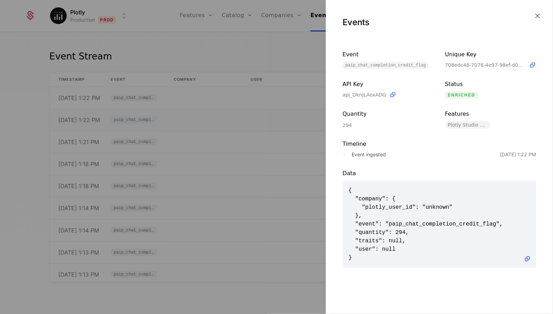
click at [283, 113] on div at bounding box center [276, 157] width 553 height 314
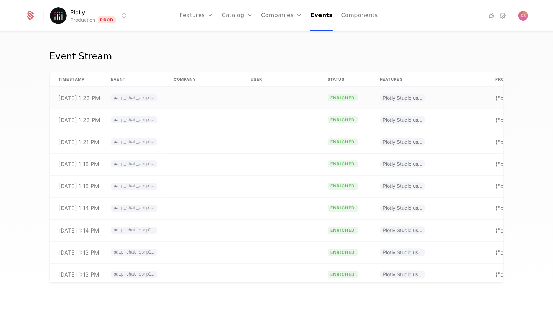
click at [277, 101] on td at bounding box center [280, 98] width 77 height 22
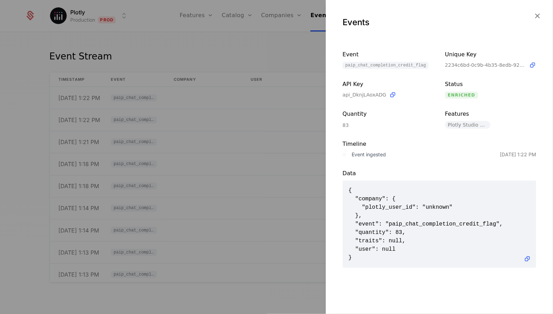
click at [276, 101] on div at bounding box center [276, 157] width 553 height 314
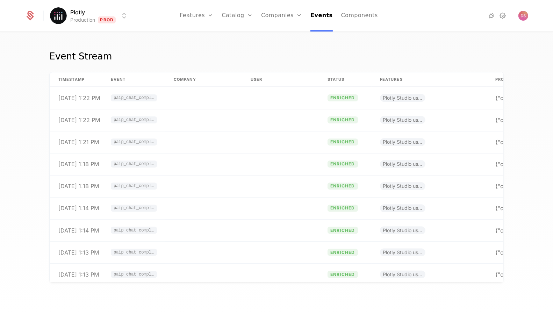
click at [362, 60] on div "Event Stream" at bounding box center [276, 60] width 454 height 22
click at [301, 107] on td at bounding box center [280, 98] width 77 height 22
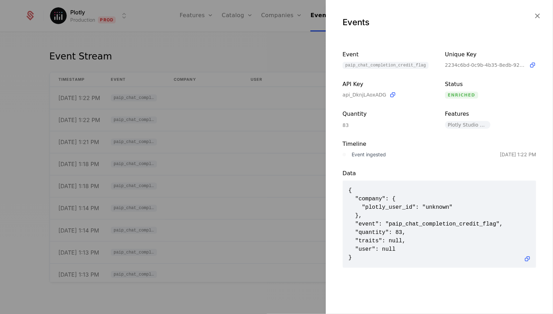
click at [272, 136] on div at bounding box center [276, 157] width 553 height 314
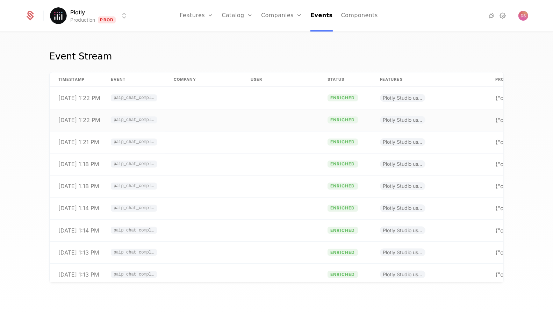
click at [220, 115] on td at bounding box center [203, 120] width 77 height 22
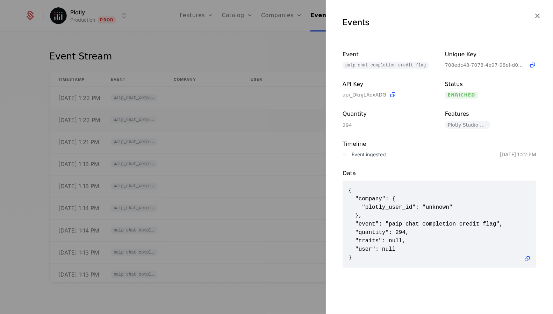
click at [220, 115] on div at bounding box center [276, 157] width 553 height 314
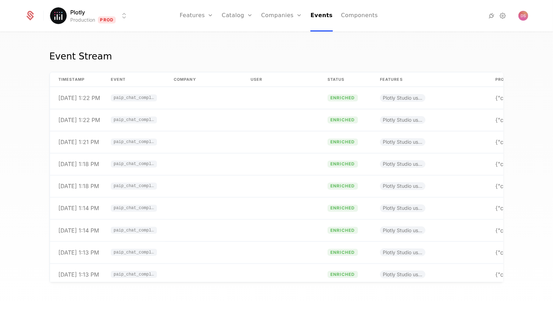
click at [109, 17] on html "Plotly Production Prod Features Features Flags Catalog Plans Add Ons Configurat…" at bounding box center [276, 157] width 553 height 314
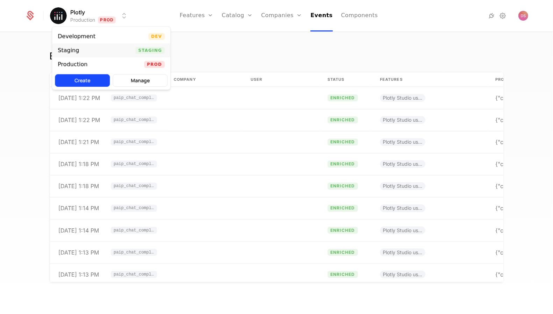
click at [118, 52] on div "Staging Staging" at bounding box center [111, 50] width 118 height 14
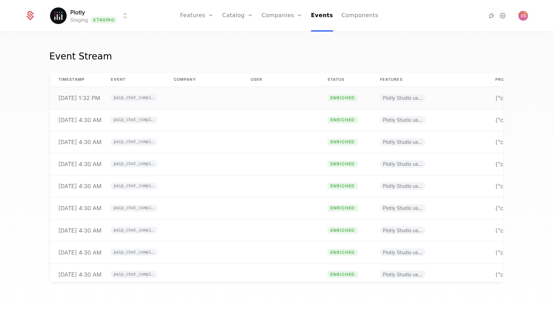
click at [218, 99] on td at bounding box center [203, 98] width 77 height 22
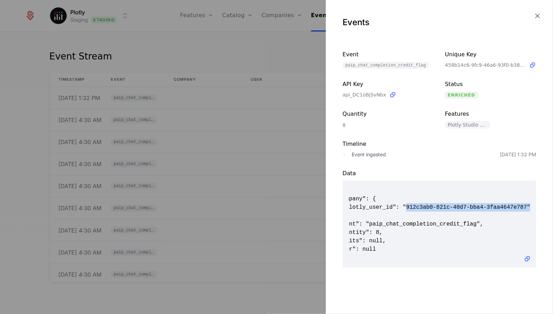
scroll to position [0, 0]
drag, startPoint x: 426, startPoint y: 208, endPoint x: 526, endPoint y: 210, distance: 100.7
click at [526, 210] on span "{ "company": { "plotly_user_id": "912c3ab0-821c-40d7-bba4-3faa4647e787" }, "eve…" at bounding box center [439, 224] width 182 height 76
copy span "912c3ab0-821c-40d7-bba4-3faa4647e787"
click at [414, 206] on span "{ "company": { "plotly_user_id": "912c3ab0-821c-40d7-bba4-3faa4647e787" }, "eve…" at bounding box center [439, 224] width 182 height 76
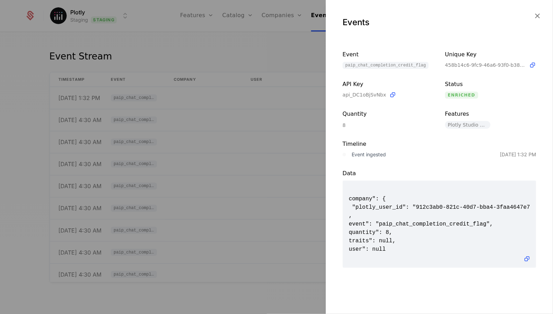
scroll to position [0, 0]
click at [400, 205] on span "{ "company": { "plotly_user_id": "912c3ab0-821c-40d7-bba4-3faa4647e787" }, "eve…" at bounding box center [439, 224] width 182 height 76
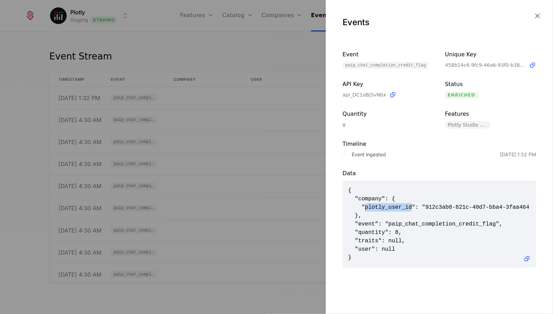
click at [401, 205] on span "{ "company": { "plotly_user_id": "912c3ab0-821c-40d7-bba4-3faa4647e787" }, "eve…" at bounding box center [439, 224] width 182 height 76
click at [219, 64] on div at bounding box center [276, 157] width 553 height 314
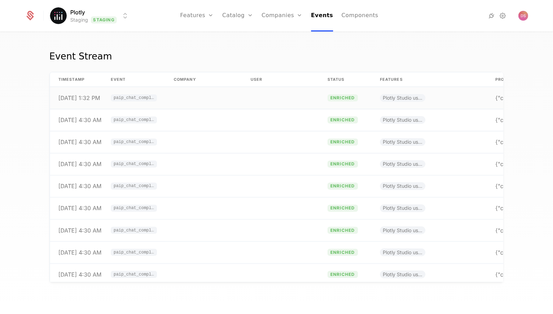
click at [205, 105] on td at bounding box center [203, 98] width 77 height 22
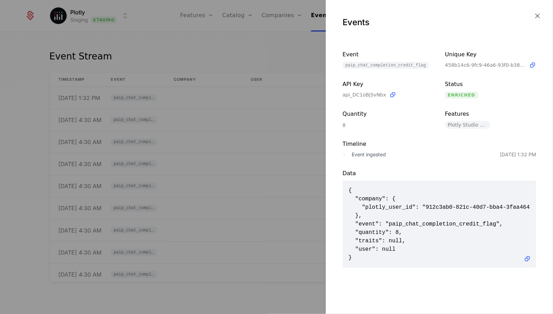
click at [222, 139] on div at bounding box center [276, 157] width 553 height 314
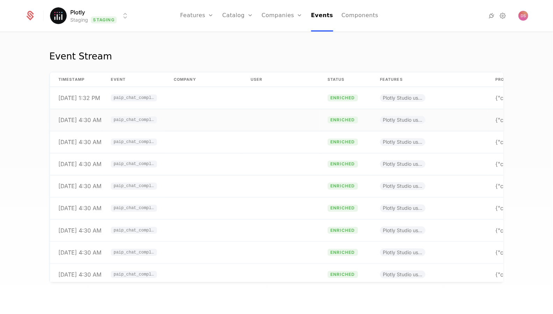
click at [221, 117] on td at bounding box center [203, 120] width 77 height 22
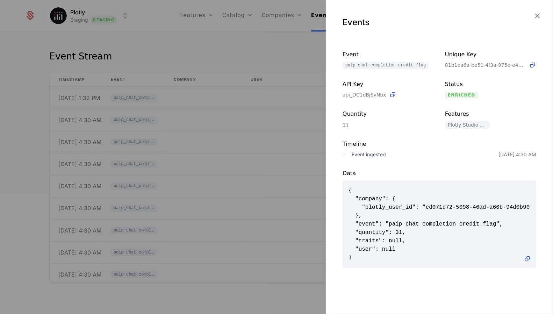
click at [216, 168] on div at bounding box center [276, 157] width 553 height 314
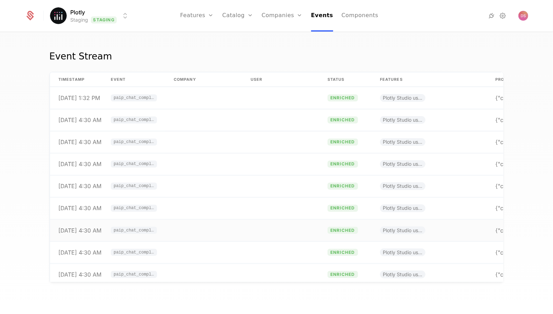
click at [216, 228] on td at bounding box center [203, 231] width 77 height 22
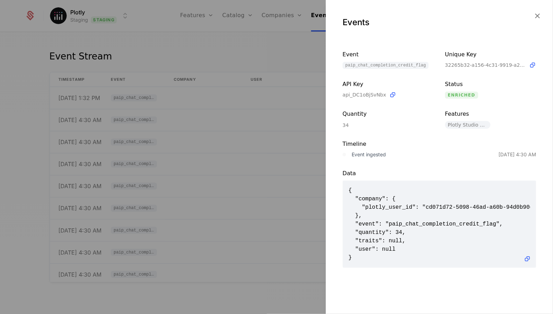
click at [214, 180] on div at bounding box center [276, 157] width 553 height 314
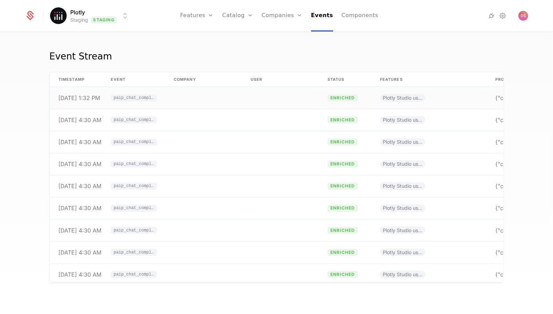
click at [208, 108] on td at bounding box center [203, 98] width 77 height 22
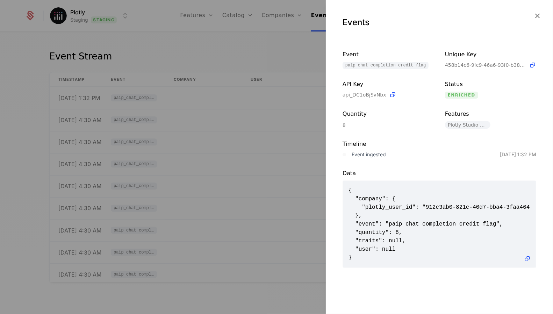
click at [208, 115] on div at bounding box center [276, 157] width 553 height 314
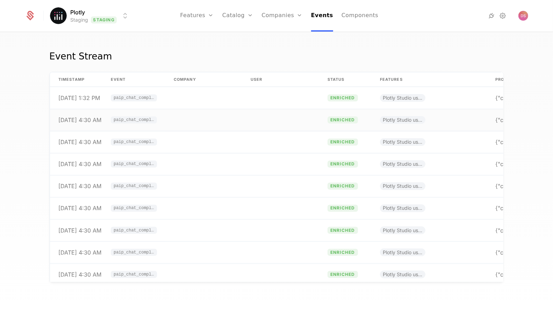
click at [208, 119] on td at bounding box center [203, 120] width 77 height 22
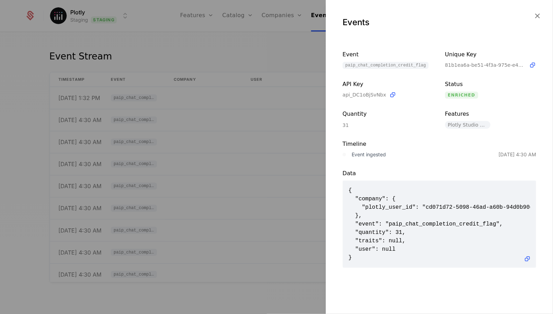
click at [259, 144] on div at bounding box center [276, 157] width 553 height 314
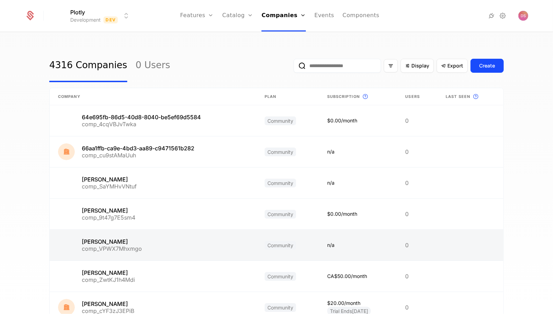
scroll to position [148, 0]
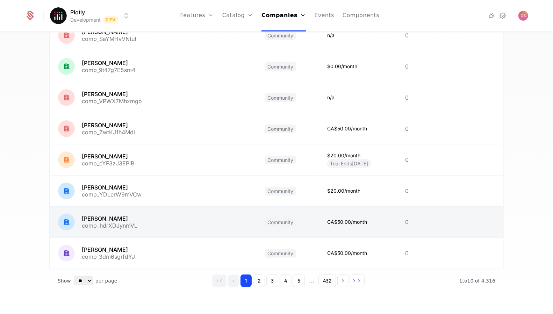
click at [167, 226] on link at bounding box center [153, 222] width 207 height 31
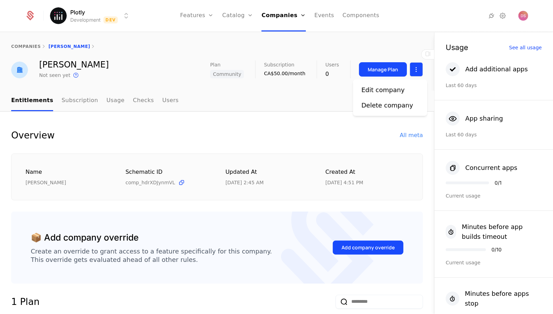
click at [420, 74] on html "Plotly Development Dev Features Features Flags Catalog Plans Add Ons Configurat…" at bounding box center [276, 157] width 553 height 314
click at [400, 90] on div "Edit company" at bounding box center [385, 90] width 49 height 10
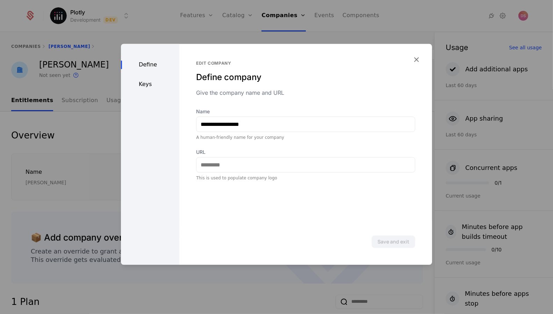
click at [142, 85] on div "Keys" at bounding box center [150, 84] width 58 height 8
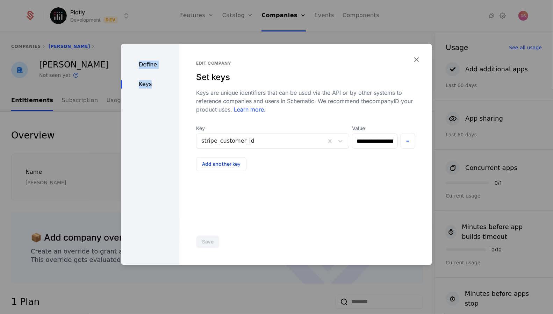
drag, startPoint x: 88, startPoint y: 129, endPoint x: 129, endPoint y: 100, distance: 49.8
click at [129, 100] on div "**********" at bounding box center [276, 157] width 553 height 314
click at [86, 108] on div at bounding box center [276, 157] width 553 height 314
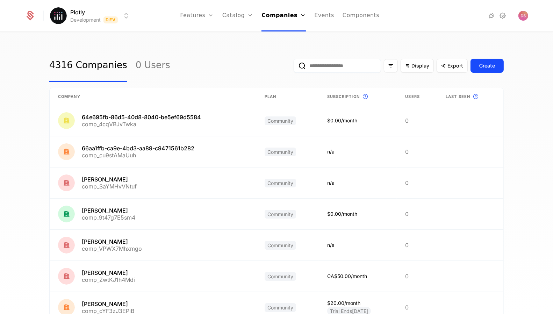
click at [325, 65] on input "email" at bounding box center [337, 66] width 87 height 14
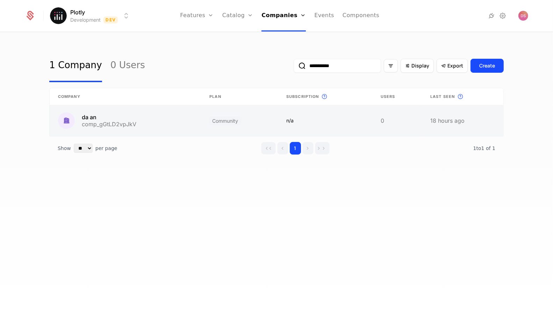
type input "**********"
click at [251, 116] on link at bounding box center [239, 120] width 77 height 31
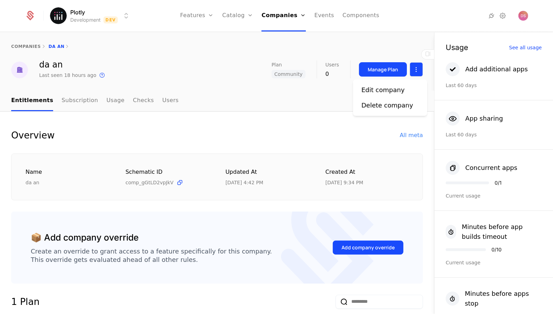
click at [415, 70] on html "Plotly Development Dev Features Features Flags Catalog Plans Add Ons Configurat…" at bounding box center [276, 157] width 553 height 314
click at [387, 93] on div "Edit company" at bounding box center [382, 90] width 43 height 10
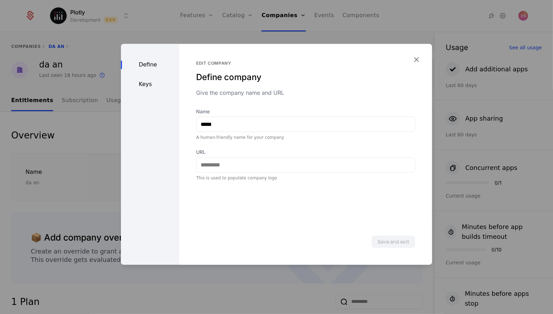
click at [152, 83] on div "Keys" at bounding box center [150, 84] width 58 height 8
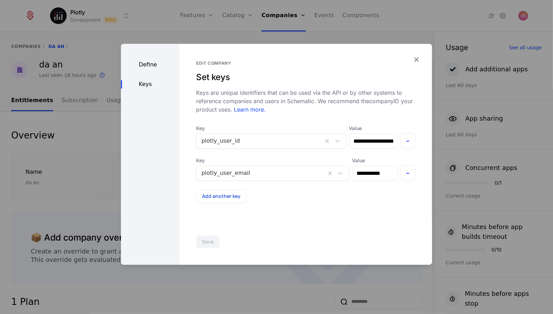
scroll to position [0, 71]
drag, startPoint x: 383, startPoint y: 172, endPoint x: 326, endPoint y: 171, distance: 57.0
click at [326, 172] on div "**********" at bounding box center [305, 169] width 219 height 24
drag, startPoint x: 365, startPoint y: 139, endPoint x: 319, endPoint y: 130, distance: 47.3
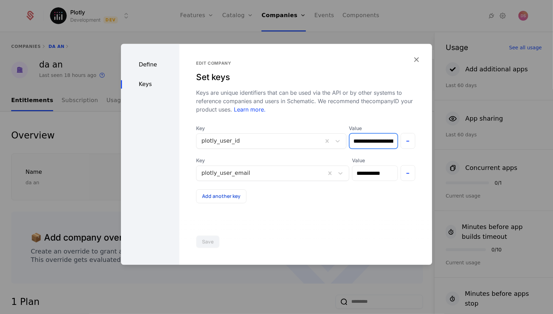
click at [318, 130] on div "**********" at bounding box center [305, 137] width 219 height 24
drag, startPoint x: 381, startPoint y: 173, endPoint x: 345, endPoint y: 167, distance: 36.4
click at [345, 168] on div "**********" at bounding box center [305, 169] width 219 height 24
drag, startPoint x: 364, startPoint y: 139, endPoint x: 308, endPoint y: 127, distance: 57.3
click at [308, 127] on div "**********" at bounding box center [305, 137] width 219 height 24
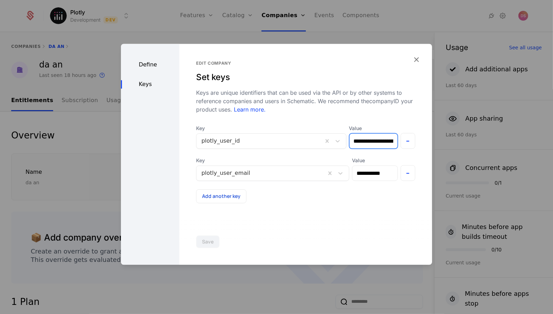
click at [376, 142] on input "**********" at bounding box center [374, 141] width 48 height 15
click at [373, 143] on input "**********" at bounding box center [374, 141] width 48 height 15
click at [307, 100] on div "Keys are unique identifiers that can be used via the API or by other systems to…" at bounding box center [305, 100] width 219 height 25
click at [308, 29] on div at bounding box center [276, 157] width 553 height 314
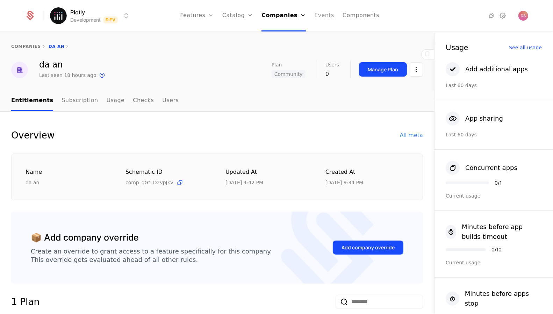
click at [318, 17] on link "Events" at bounding box center [324, 15] width 20 height 31
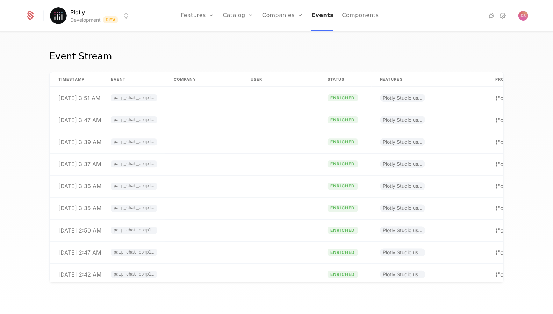
click at [322, 13] on link "Events" at bounding box center [322, 15] width 22 height 31
click at [258, 96] on td at bounding box center [280, 98] width 77 height 22
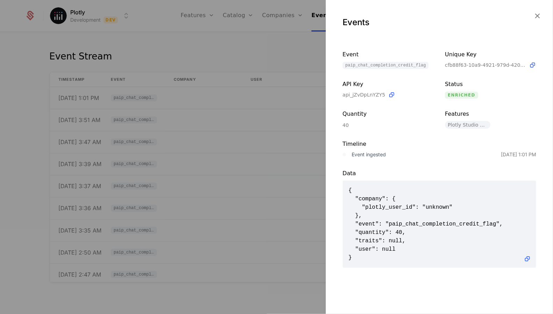
click at [438, 207] on span "{ "company": { "plotly_user_id": "unknown" }, "event": "paip_chat_completion_cr…" at bounding box center [439, 224] width 182 height 76
drag, startPoint x: 396, startPoint y: 202, endPoint x: 432, endPoint y: 209, distance: 36.6
click at [432, 209] on span "{ "company": { "plotly_user_id": "unknown" }, "event": "paip_chat_completion_cr…" at bounding box center [439, 224] width 182 height 76
drag, startPoint x: 457, startPoint y: 207, endPoint x: 423, endPoint y: 206, distance: 33.2
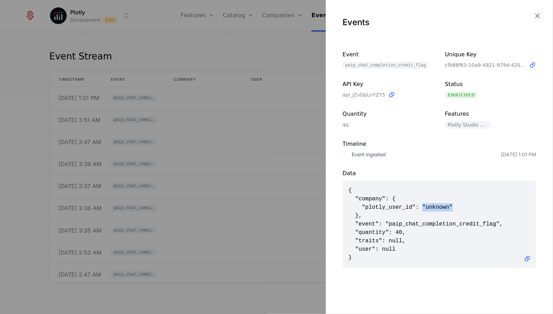
click at [423, 206] on span "{ "company": { "plotly_user_id": "unknown" }, "event": "paip_chat_completion_cr…" at bounding box center [439, 224] width 182 height 76
click at [386, 208] on span "{ "company": { "plotly_user_id": "unknown" }, "event": "paip_chat_completion_cr…" at bounding box center [439, 224] width 182 height 76
drag, startPoint x: 441, startPoint y: 207, endPoint x: 441, endPoint y: 203, distance: 3.5
click at [441, 203] on span "{ "company": { "plotly_user_id": "unknown" }, "event": "paip_chat_completion_cr…" at bounding box center [439, 224] width 182 height 76
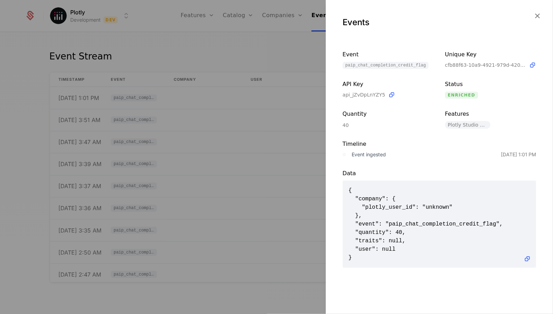
click at [452, 199] on span "{ "company": { "plotly_user_id": "unknown" }, "event": "paip_chat_completion_cr…" at bounding box center [439, 224] width 182 height 76
drag, startPoint x: 455, startPoint y: 206, endPoint x: 423, endPoint y: 206, distance: 32.5
click at [423, 206] on span "{ "company": { "plotly_user_id": "unknown" }, "event": "paip_chat_completion_cr…" at bounding box center [439, 224] width 182 height 76
click at [441, 204] on span "{ "company": { "plotly_user_id": "unknown" }, "event": "paip_chat_completion_cr…" at bounding box center [439, 224] width 182 height 76
drag, startPoint x: 448, startPoint y: 205, endPoint x: 424, endPoint y: 207, distance: 24.2
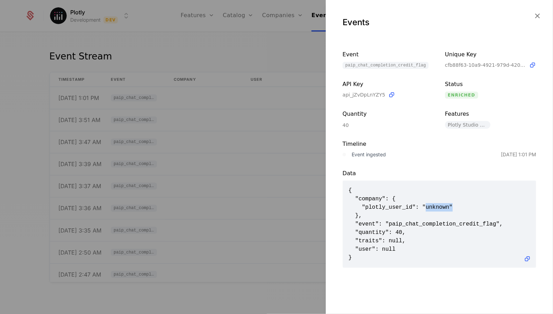
click at [424, 207] on span "{ "company": { "plotly_user_id": "unknown" }, "event": "paip_chat_completion_cr…" at bounding box center [439, 224] width 182 height 76
click at [367, 199] on span "{ "company": { "plotly_user_id": "unknown" }, "event": "paip_chat_completion_cr…" at bounding box center [439, 224] width 182 height 76
drag, startPoint x: 365, startPoint y: 206, endPoint x: 470, endPoint y: 204, distance: 104.9
click at [470, 205] on span "{ "company": { "plotly_user_id": "unknown" }, "event": "paip_chat_completion_cr…" at bounding box center [439, 224] width 182 height 76
click at [470, 204] on span "{ "company": { "plotly_user_id": "unknown" }, "event": "paip_chat_completion_cr…" at bounding box center [439, 224] width 182 height 76
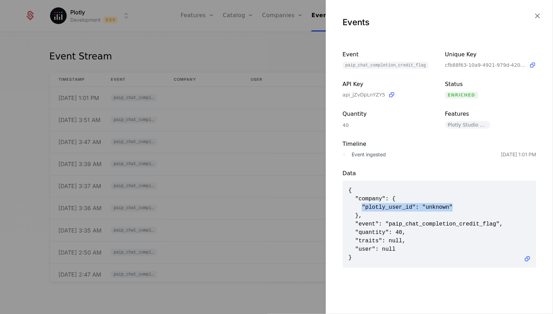
drag, startPoint x: 467, startPoint y: 204, endPoint x: 362, endPoint y: 206, distance: 104.9
click at [362, 207] on span "{ "company": { "plotly_user_id": "unknown" }, "event": "paip_chat_completion_cr…" at bounding box center [439, 224] width 182 height 76
click at [367, 208] on span "{ "company": { "plotly_user_id": "unknown" }, "event": "paip_chat_completion_cr…" at bounding box center [439, 224] width 182 height 76
drag, startPoint x: 363, startPoint y: 207, endPoint x: 458, endPoint y: 209, distance: 95.1
click at [458, 209] on span "{ "company": { "plotly_user_id": "unknown" }, "event": "paip_chat_completion_cr…" at bounding box center [439, 224] width 182 height 76
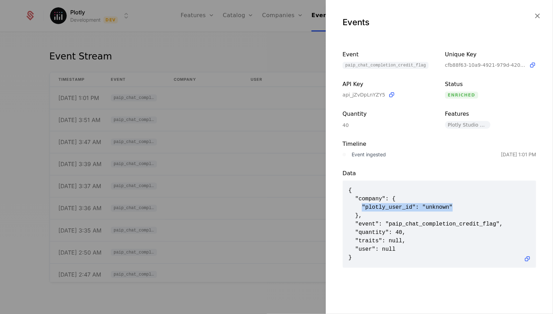
click at [458, 209] on span "{ "company": { "plotly_user_id": "unknown" }, "event": "paip_chat_completion_cr…" at bounding box center [439, 224] width 182 height 76
drag, startPoint x: 464, startPoint y: 214, endPoint x: 362, endPoint y: 206, distance: 101.7
click at [362, 206] on span "{ "company": { "plotly_user_id": "unknown" }, "event": "paip_chat_completion_cr…" at bounding box center [439, 224] width 182 height 76
drag, startPoint x: 362, startPoint y: 206, endPoint x: 455, endPoint y: 207, distance: 92.3
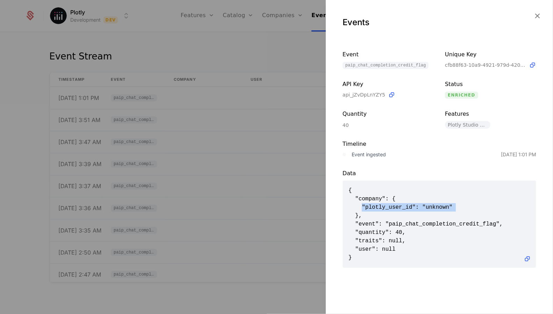
click at [455, 207] on span "{ "company": { "plotly_user_id": "unknown" }, "event": "paip_chat_completion_cr…" at bounding box center [439, 224] width 182 height 76
drag, startPoint x: 461, startPoint y: 210, endPoint x: 360, endPoint y: 205, distance: 100.4
click at [360, 205] on span "{ "company": { "plotly_user_id": "unknown" }, "event": "paip_chat_completion_cr…" at bounding box center [439, 224] width 182 height 76
click at [415, 204] on span "{ "company": { "plotly_user_id": "unknown" }, "event": "paip_chat_completion_cr…" at bounding box center [439, 224] width 182 height 76
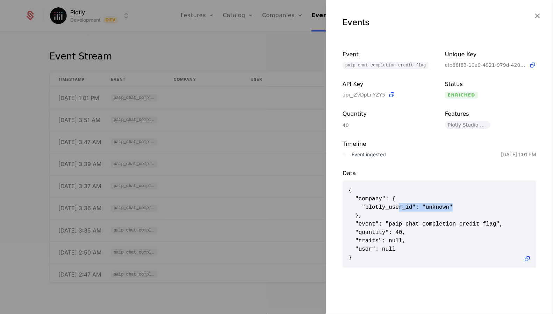
drag, startPoint x: 399, startPoint y: 203, endPoint x: 461, endPoint y: 203, distance: 62.6
click at [461, 204] on span "{ "company": { "plotly_user_id": "unknown" }, "event": "paip_chat_completion_cr…" at bounding box center [439, 224] width 182 height 76
click at [462, 204] on span "{ "company": { "plotly_user_id": "unknown" }, "event": "paip_chat_completion_cr…" at bounding box center [439, 224] width 182 height 76
drag, startPoint x: 446, startPoint y: 206, endPoint x: 366, endPoint y: 206, distance: 80.4
click at [366, 206] on span "{ "company": { "plotly_user_id": "unknown" }, "event": "paip_chat_completion_cr…" at bounding box center [439, 224] width 182 height 76
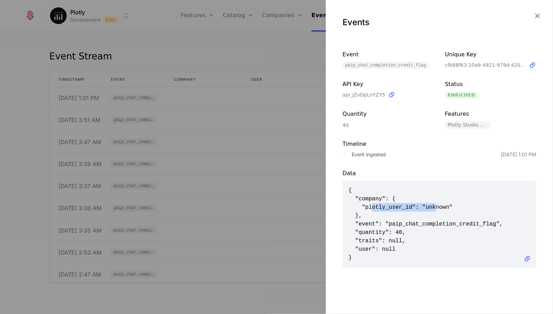
drag, startPoint x: 372, startPoint y: 207, endPoint x: 437, endPoint y: 206, distance: 65.4
click at [437, 207] on span "{ "company": { "plotly_user_id": "unknown" }, "event": "paip_chat_completion_cr…" at bounding box center [439, 224] width 182 height 76
drag, startPoint x: 458, startPoint y: 205, endPoint x: 378, endPoint y: 202, distance: 79.8
click at [380, 202] on span "{ "company": { "plotly_user_id": "unknown" }, "event": "paip_chat_completion_cr…" at bounding box center [439, 224] width 182 height 76
click at [429, 208] on span "{ "company": { "plotly_user_id": "unknown" }, "event": "paip_chat_completion_cr…" at bounding box center [439, 224] width 182 height 76
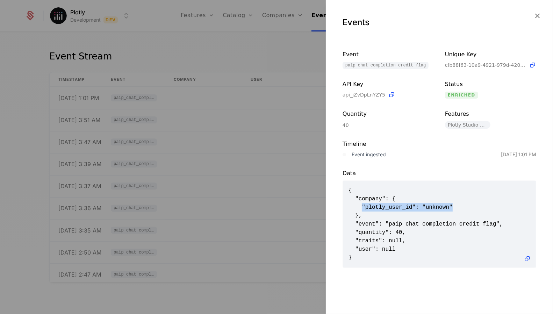
drag, startPoint x: 456, startPoint y: 208, endPoint x: 362, endPoint y: 206, distance: 94.0
click at [362, 207] on span "{ "company": { "plotly_user_id": "unknown" }, "event": "paip_chat_completion_cr…" at bounding box center [439, 224] width 182 height 76
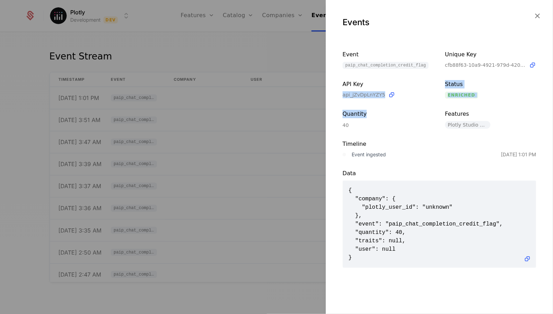
drag, startPoint x: 388, startPoint y: 105, endPoint x: 399, endPoint y: 111, distance: 13.0
click at [399, 112] on div "Event paip_chat_completion_credit_flag Unique Key cfb88f63-10a9-4921-979d-420a5…" at bounding box center [440, 89] width 194 height 78
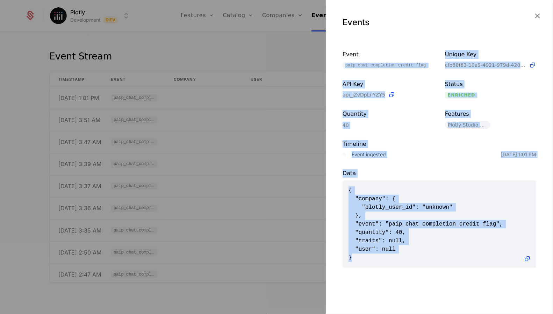
drag, startPoint x: 435, startPoint y: 257, endPoint x: 432, endPoint y: 58, distance: 199.3
click at [432, 58] on div "Events Event paip_chat_completion_credit_flag Unique Key cfb88f63-10a9-4921-979…" at bounding box center [439, 157] width 227 height 314
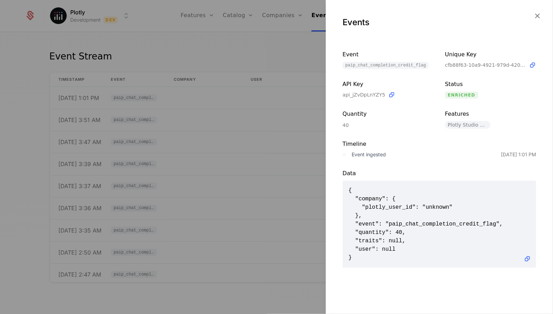
click at [404, 247] on span "{ "company": { "plotly_user_id": "unknown" }, "event": "paip_chat_completion_cr…" at bounding box center [439, 224] width 182 height 76
drag, startPoint x: 370, startPoint y: 228, endPoint x: 455, endPoint y: 232, distance: 84.7
click at [455, 232] on span "{ "company": { "plotly_user_id": "unknown" }, "event": "paip_chat_completion_cr…" at bounding box center [439, 224] width 182 height 76
drag, startPoint x: 374, startPoint y: 201, endPoint x: 395, endPoint y: 217, distance: 26.6
click at [395, 217] on span "{ "company": { "plotly_user_id": "unknown" }, "event": "paip_chat_completion_cr…" at bounding box center [439, 224] width 182 height 76
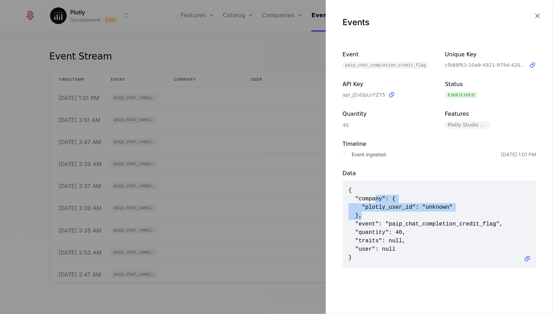
click at [373, 205] on span "{ "company": { "plotly_user_id": "unknown" }, "event": "paip_chat_completion_cr…" at bounding box center [439, 224] width 182 height 76
click at [263, 56] on div at bounding box center [276, 157] width 553 height 314
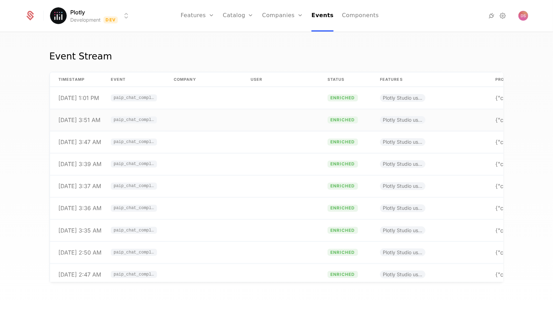
click at [273, 109] on td at bounding box center [280, 120] width 77 height 22
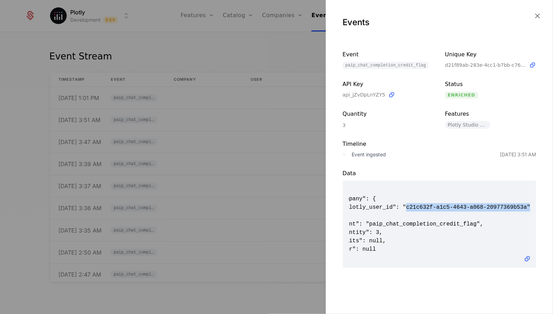
scroll to position [0, 0]
drag, startPoint x: 425, startPoint y: 208, endPoint x: 526, endPoint y: 206, distance: 100.3
click at [526, 206] on span "{ "company": { "plotly_user_id": "c21c632f-a1c5-4643-a068-20977369b53a" }, "eve…" at bounding box center [439, 224] width 182 height 76
drag, startPoint x: 526, startPoint y: 207, endPoint x: 405, endPoint y: 206, distance: 120.6
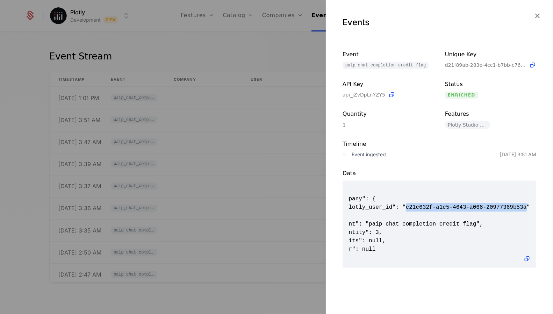
click at [405, 206] on span "{ "company": { "plotly_user_id": "c21c632f-a1c5-4643-a068-20977369b53a" }, "eve…" at bounding box center [439, 224] width 182 height 76
click at [267, 119] on div at bounding box center [276, 157] width 553 height 314
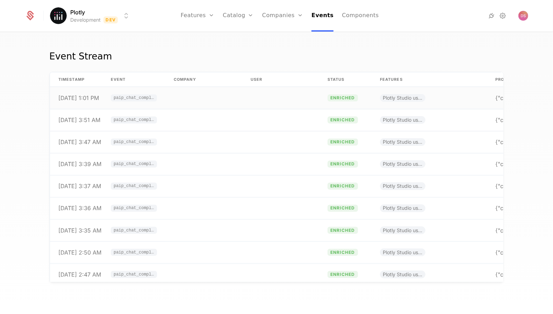
click at [283, 91] on td at bounding box center [280, 98] width 77 height 22
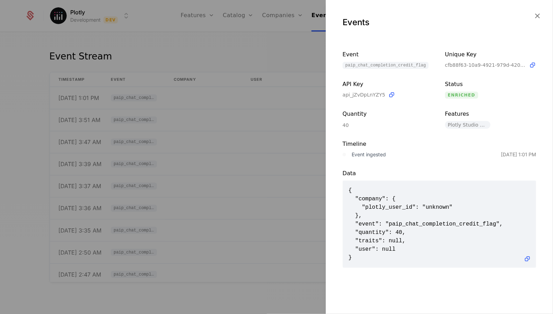
click at [250, 137] on div at bounding box center [276, 157] width 553 height 314
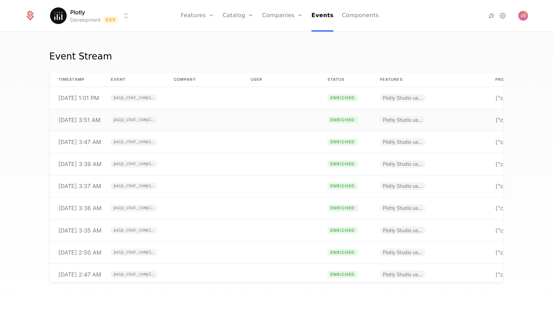
click at [238, 114] on td at bounding box center [203, 120] width 77 height 22
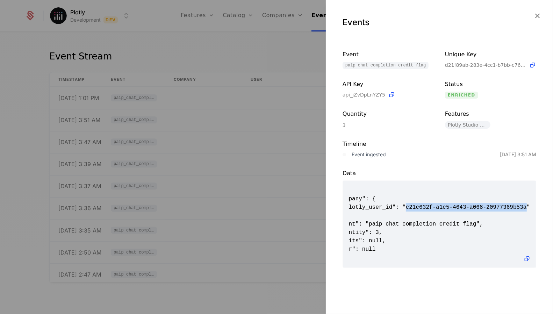
drag, startPoint x: 426, startPoint y: 205, endPoint x: 527, endPoint y: 208, distance: 100.4
click at [527, 208] on span "{ "company": { "plotly_user_id": "c21c632f-a1c5-4643-a068-20977369b53a" }, "eve…" at bounding box center [439, 224] width 182 height 76
copy span "c21c632f-a1c5-4643-a068-20977369b53a"
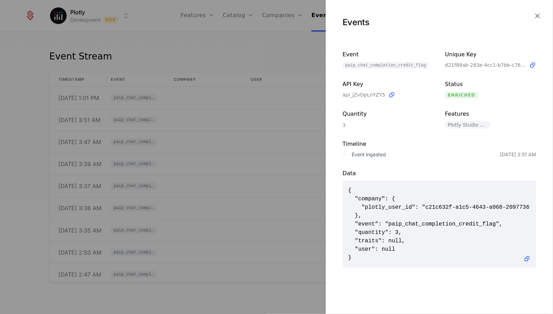
click at [283, 29] on div at bounding box center [276, 157] width 553 height 314
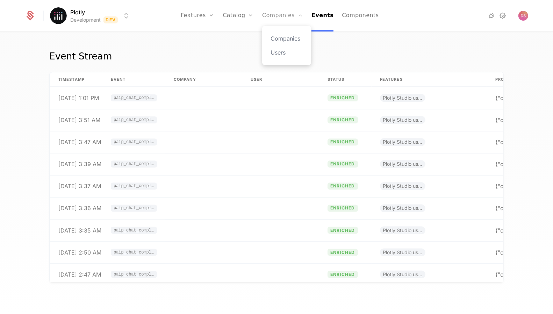
click at [283, 23] on link "Companies" at bounding box center [282, 15] width 41 height 31
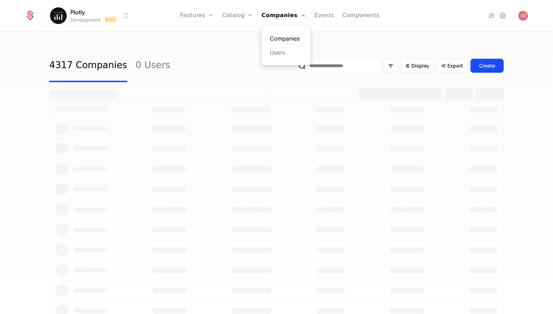
click at [285, 34] on link "Companies" at bounding box center [286, 38] width 32 height 8
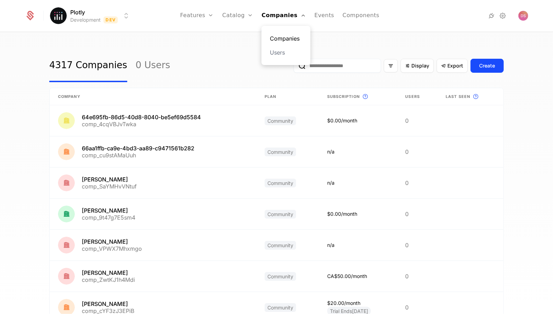
click at [287, 38] on link "Companies" at bounding box center [286, 38] width 32 height 8
click at [294, 39] on link "Companies" at bounding box center [286, 38] width 32 height 8
click at [337, 63] on input "email" at bounding box center [337, 66] width 87 height 14
paste input "**********"
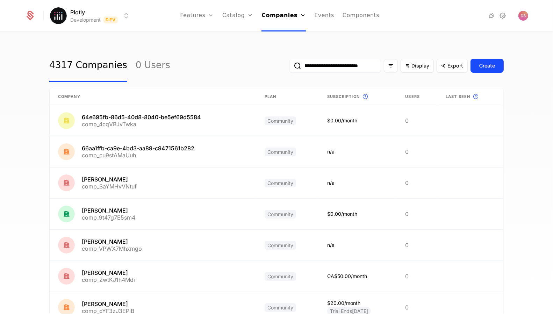
type input "**********"
click at [289, 67] on button "submit" at bounding box center [289, 67] width 0 height 0
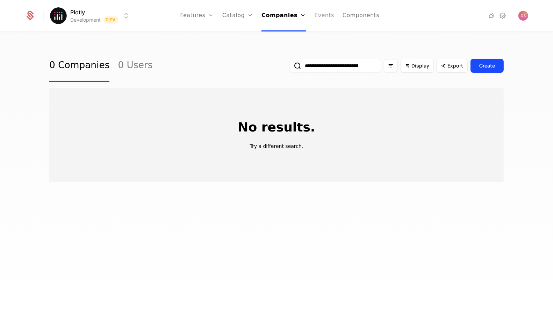
click at [316, 19] on link "Events" at bounding box center [324, 15] width 20 height 31
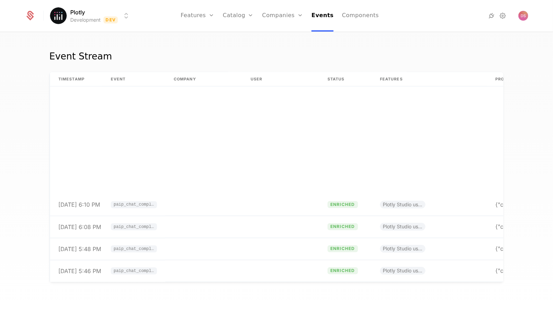
scroll to position [1384, 0]
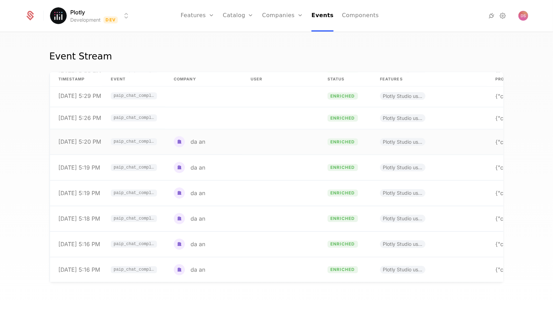
click at [210, 144] on td "da an" at bounding box center [203, 142] width 77 height 26
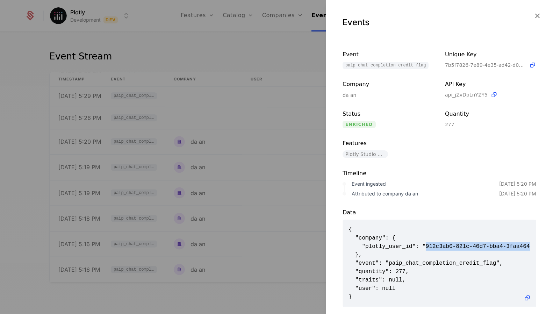
scroll to position [0, 0]
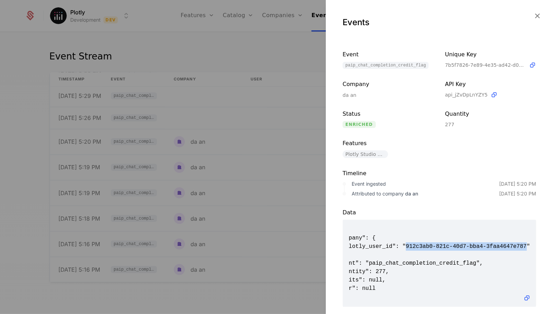
drag, startPoint x: 426, startPoint y: 247, endPoint x: 528, endPoint y: 246, distance: 102.1
click at [528, 246] on pre "{ "company": { "plotly_user_id": "912c3ab0-821c-40d7-bba4-3faa4647e787" }, "eve…" at bounding box center [439, 263] width 182 height 76
copy span "912c3ab0-821c-40d7-bba4-3faa4647e787"
click at [220, 122] on div at bounding box center [276, 157] width 553 height 314
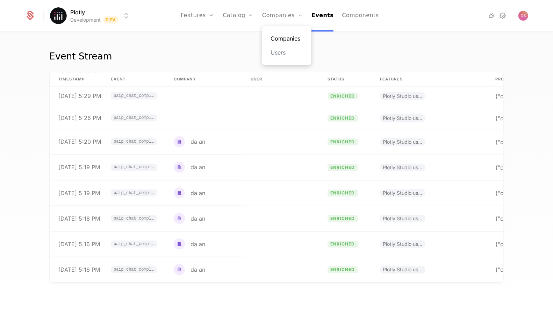
click at [287, 41] on link "Companies" at bounding box center [287, 38] width 32 height 8
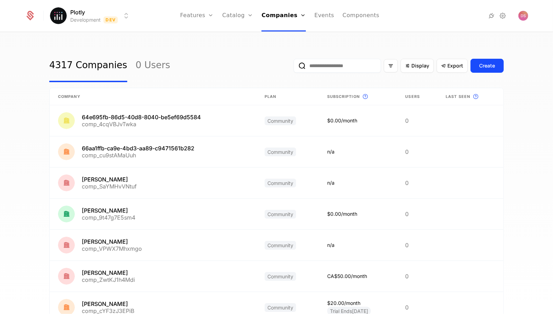
click at [333, 69] on input "email" at bounding box center [337, 66] width 87 height 14
paste input "**********"
type input "**********"
click at [289, 67] on button "submit" at bounding box center [289, 67] width 0 height 0
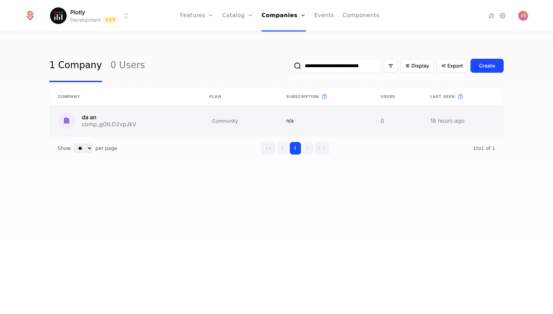
click at [193, 118] on link at bounding box center [125, 120] width 151 height 31
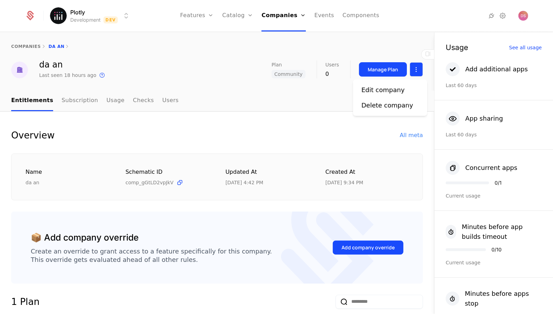
click at [416, 70] on html "Plotly Development Dev Features Features Flags Catalog Plans Add Ons Configurat…" at bounding box center [276, 157] width 553 height 314
click at [401, 87] on div "Edit company" at bounding box center [385, 90] width 49 height 10
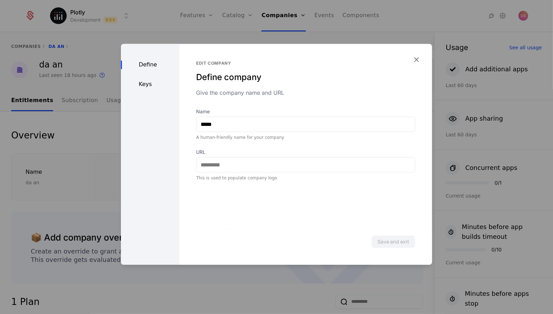
click at [150, 77] on div "Define Keys" at bounding box center [150, 154] width 58 height 221
click at [150, 82] on div "Keys" at bounding box center [150, 84] width 58 height 8
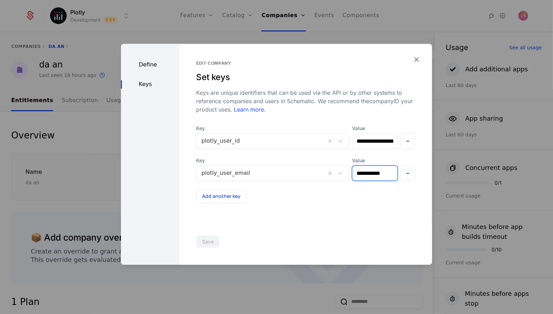
click at [390, 171] on input "**********" at bounding box center [374, 173] width 45 height 15
click at [329, 14] on div at bounding box center [276, 157] width 553 height 314
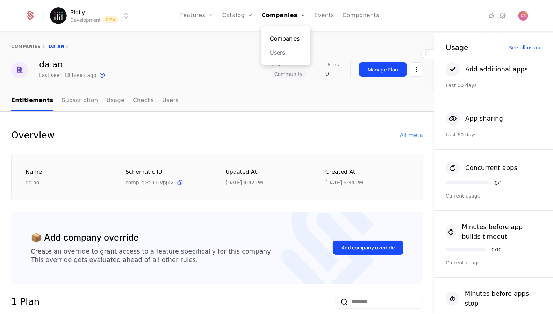
click at [288, 37] on link "Companies" at bounding box center [286, 38] width 32 height 8
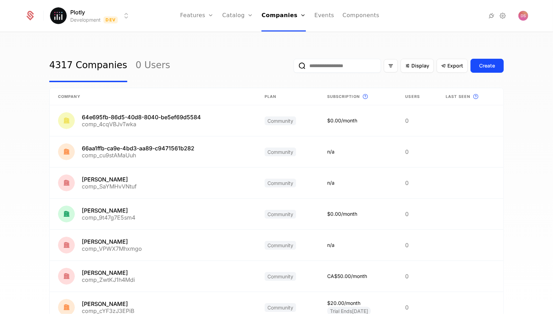
click at [353, 62] on input "email" at bounding box center [337, 66] width 87 height 14
paste input "**********"
type input "**********"
click at [294, 67] on button "submit" at bounding box center [294, 67] width 0 height 0
click at [345, 65] on input "email" at bounding box center [337, 66] width 87 height 14
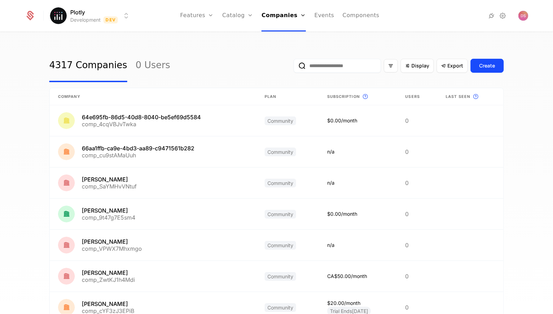
paste input "**********"
type input "**********"
click at [294, 67] on button "submit" at bounding box center [294, 67] width 0 height 0
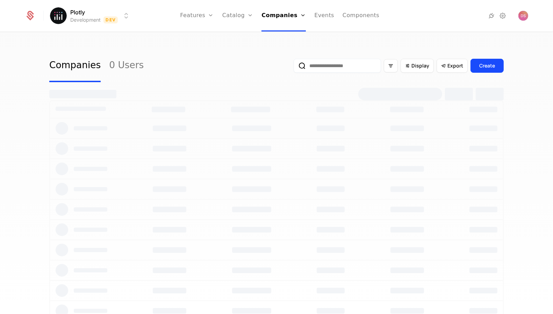
click at [345, 65] on input "email" at bounding box center [337, 66] width 87 height 14
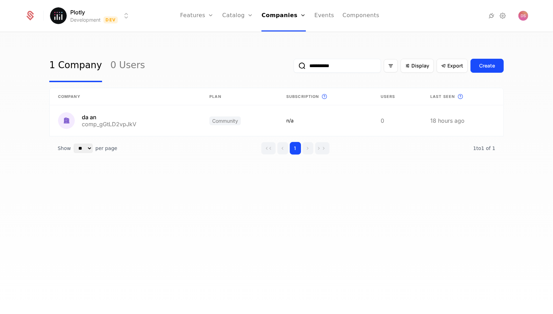
type input "**********"
drag, startPoint x: 344, startPoint y: 69, endPoint x: 256, endPoint y: 65, distance: 87.8
click at [256, 65] on div "**********" at bounding box center [276, 65] width 454 height 33
click at [310, 16] on ul "Features Features Flags Catalog Plans Add Ons Configuration Companies Companies…" at bounding box center [279, 15] width 199 height 31
click at [317, 16] on link "Events" at bounding box center [324, 15] width 20 height 31
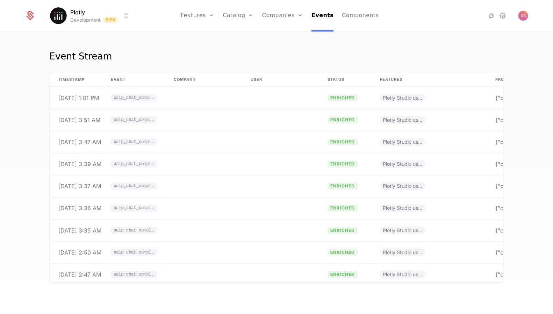
click at [264, 86] on th "User" at bounding box center [280, 79] width 77 height 15
click at [264, 92] on td at bounding box center [280, 98] width 77 height 22
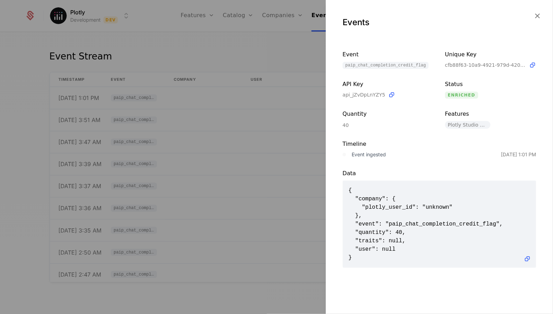
click at [257, 122] on div at bounding box center [276, 157] width 553 height 314
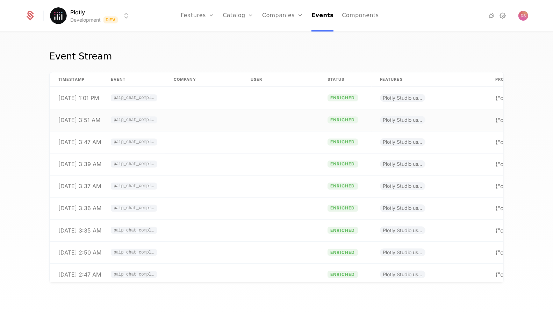
click at [257, 116] on td at bounding box center [280, 120] width 77 height 22
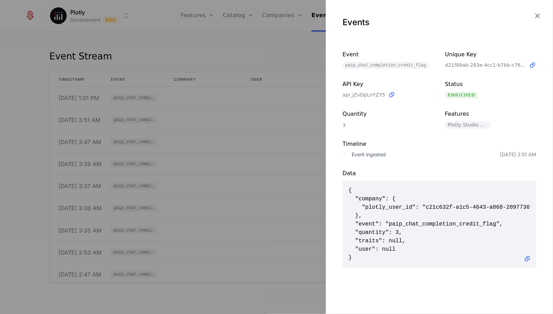
click at [255, 172] on div at bounding box center [276, 157] width 553 height 314
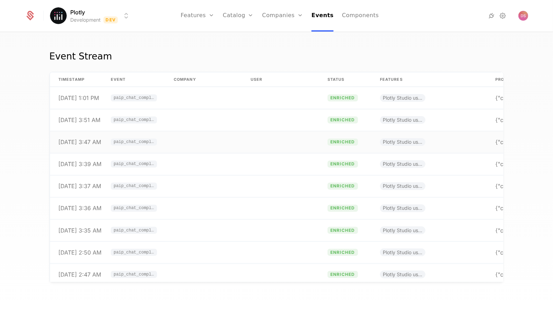
click at [248, 137] on td at bounding box center [280, 142] width 77 height 22
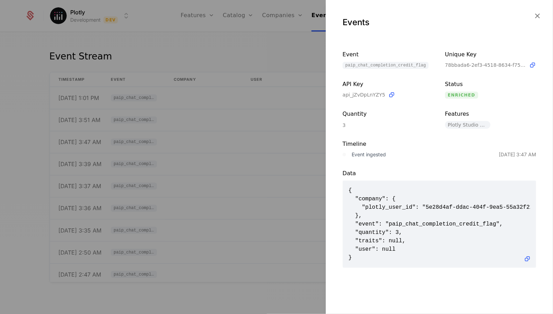
click at [262, 123] on div at bounding box center [276, 157] width 553 height 314
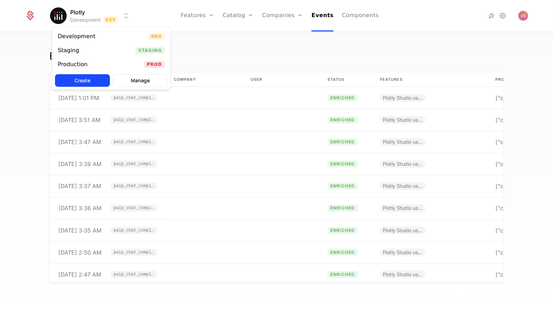
click at [99, 20] on html "Plotly Development Dev Features Features Flags Catalog Plans Add Ons Configurat…" at bounding box center [276, 157] width 553 height 314
click at [103, 47] on div "Staging Staging" at bounding box center [111, 50] width 118 height 14
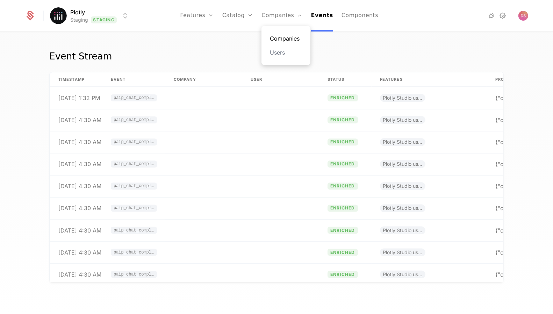
click at [288, 37] on link "Companies" at bounding box center [286, 38] width 32 height 8
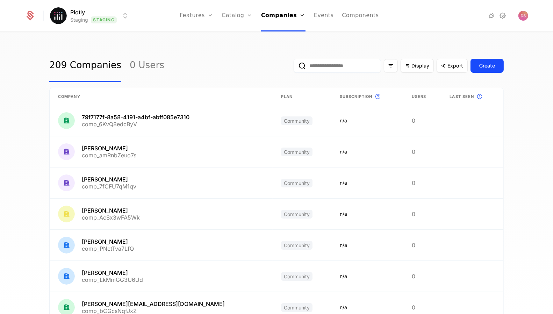
click at [340, 65] on input "email" at bounding box center [337, 66] width 87 height 14
paste input "**********"
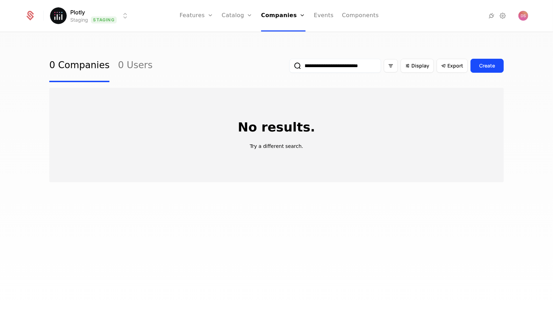
click at [289, 67] on button "submit" at bounding box center [289, 67] width 0 height 0
click at [355, 70] on input "**********" at bounding box center [335, 66] width 92 height 14
click at [359, 69] on input "**********" at bounding box center [335, 66] width 92 height 14
type input "**********"
click at [289, 67] on button "submit" at bounding box center [289, 67] width 0 height 0
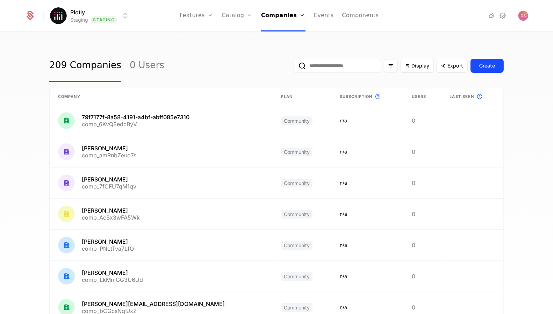
click at [329, 66] on input "email" at bounding box center [337, 66] width 87 height 14
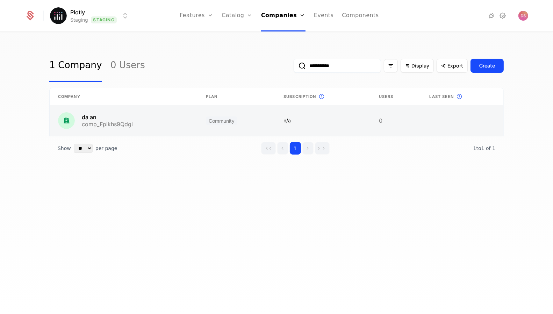
type input "**********"
click at [231, 125] on link at bounding box center [236, 120] width 78 height 31
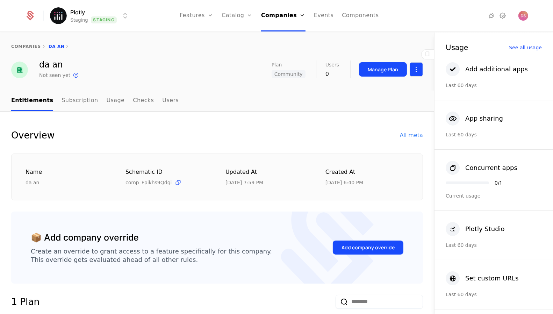
click at [415, 74] on html "Plotly Staging Staging Features Features Flags Catalog Plans Add Ons Configurat…" at bounding box center [276, 157] width 553 height 314
click at [400, 93] on div "Edit company" at bounding box center [385, 90] width 49 height 10
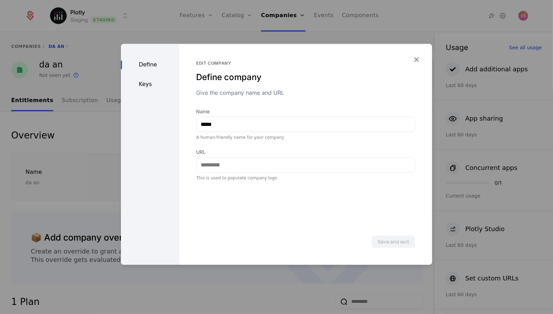
click at [150, 81] on div "Keys" at bounding box center [150, 84] width 58 height 8
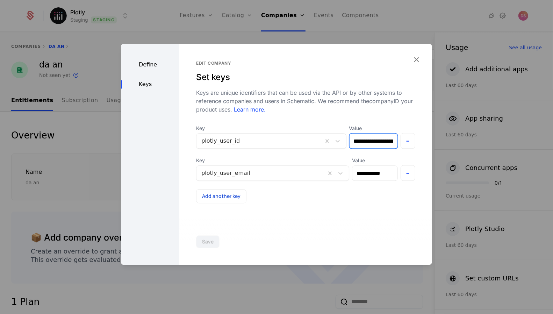
drag, startPoint x: 354, startPoint y: 142, endPoint x: 362, endPoint y: 143, distance: 8.8
click at [362, 143] on input "**********" at bounding box center [374, 141] width 48 height 15
click at [376, 143] on input "**********" at bounding box center [374, 141] width 48 height 15
drag, startPoint x: 383, startPoint y: 141, endPoint x: 370, endPoint y: 137, distance: 14.3
click at [370, 137] on input "**********" at bounding box center [374, 141] width 48 height 15
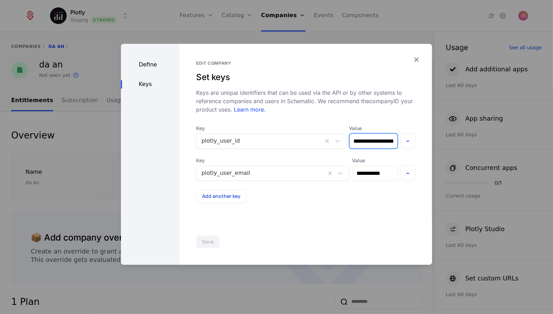
click at [369, 139] on input "**********" at bounding box center [374, 141] width 48 height 15
drag, startPoint x: 355, startPoint y: 139, endPoint x: 378, endPoint y: 142, distance: 22.2
click at [378, 142] on input "**********" at bounding box center [374, 141] width 48 height 15
drag, startPoint x: 378, startPoint y: 142, endPoint x: 278, endPoint y: 141, distance: 99.3
click at [278, 142] on div "**********" at bounding box center [305, 137] width 219 height 24
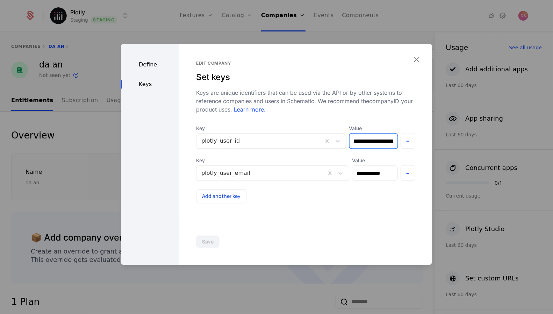
click at [365, 135] on input "**********" at bounding box center [374, 141] width 48 height 15
click at [360, 142] on input "**********" at bounding box center [374, 141] width 48 height 15
